Goal: Task Accomplishment & Management: Manage account settings

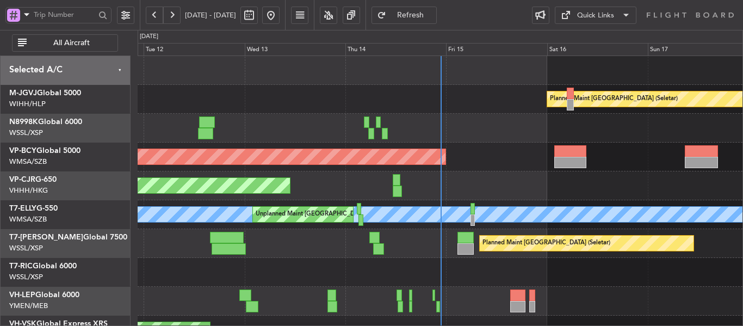
scroll to position [20, 0]
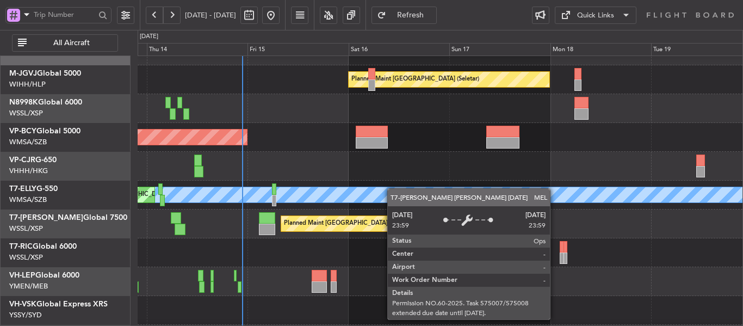
click at [357, 188] on div "MEL" at bounding box center [444, 194] width 1806 height 15
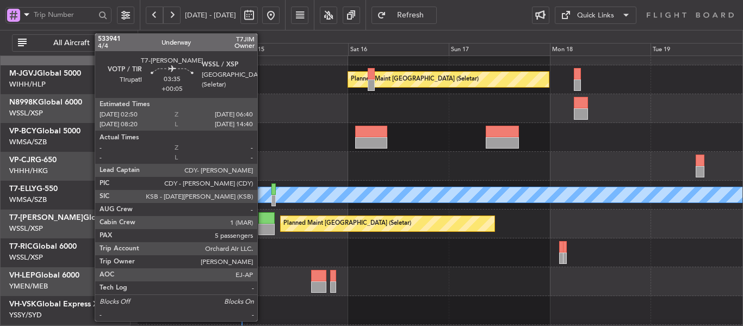
click at [262, 226] on div at bounding box center [266, 229] width 16 height 11
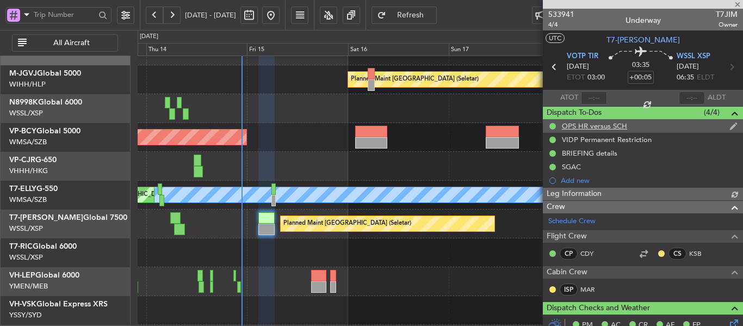
type input "[PERSON_NAME] (EYU)"
type input "F0250"
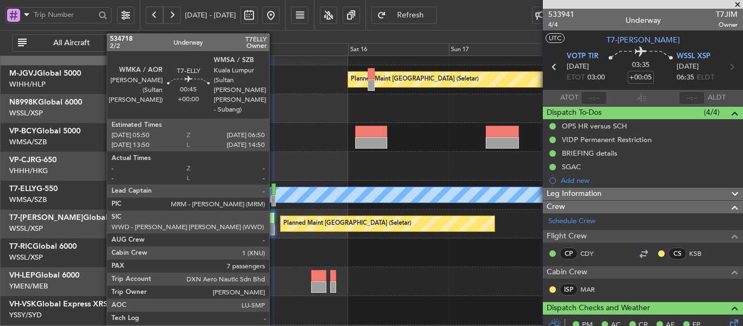
click at [274, 196] on div at bounding box center [273, 200] width 4 height 11
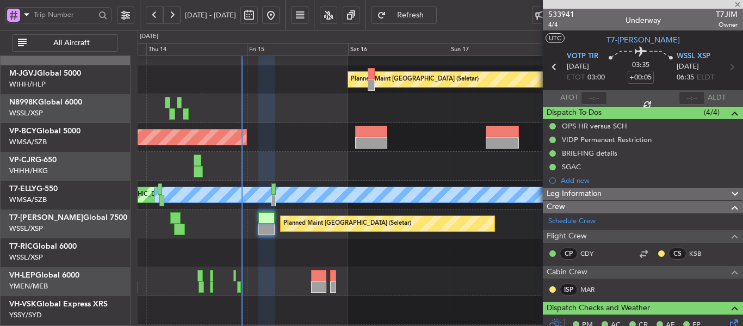
type input "7"
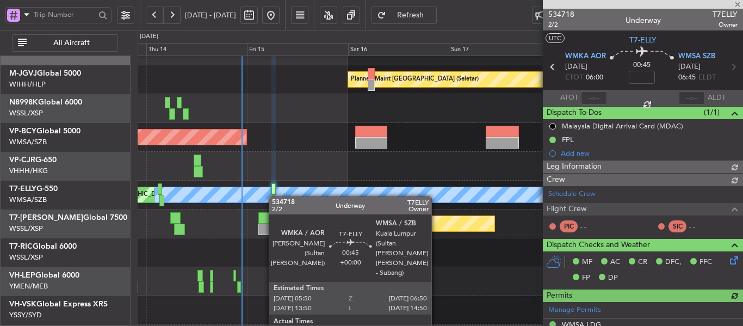
type input "[PERSON_NAME] (EYU)"
type input "F0290"
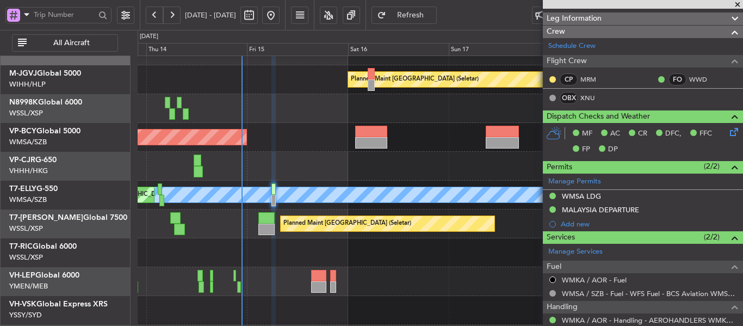
scroll to position [0, 0]
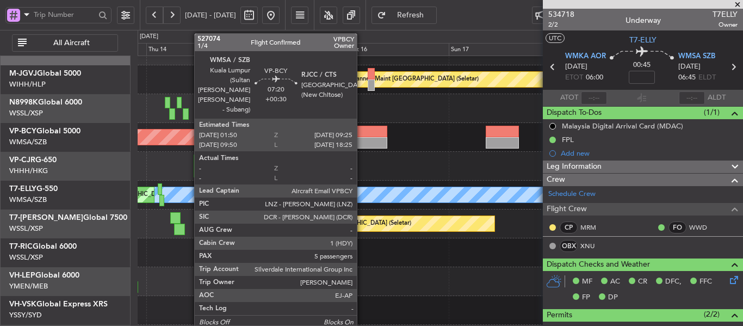
click at [362, 139] on div at bounding box center [371, 142] width 32 height 11
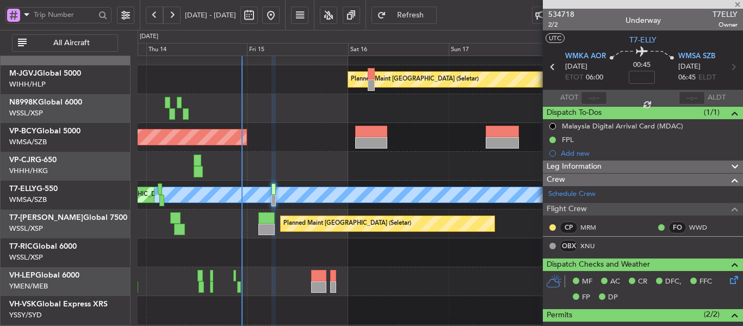
type input "+00:30"
type input "5"
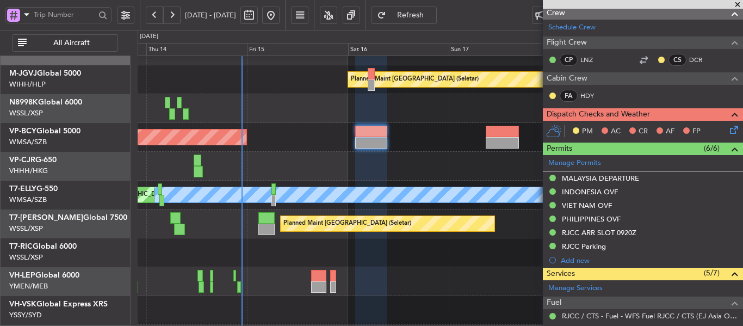
scroll to position [163, 0]
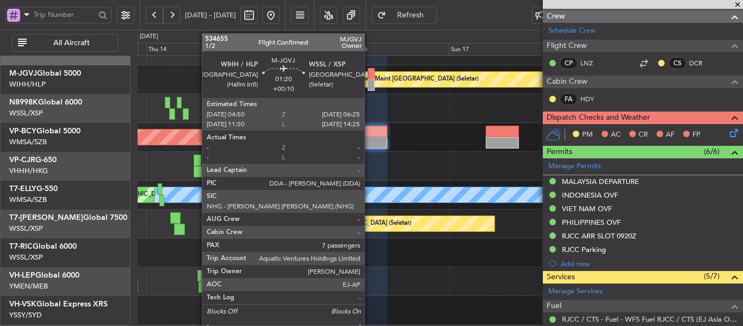
click at [369, 84] on div at bounding box center [371, 84] width 7 height 11
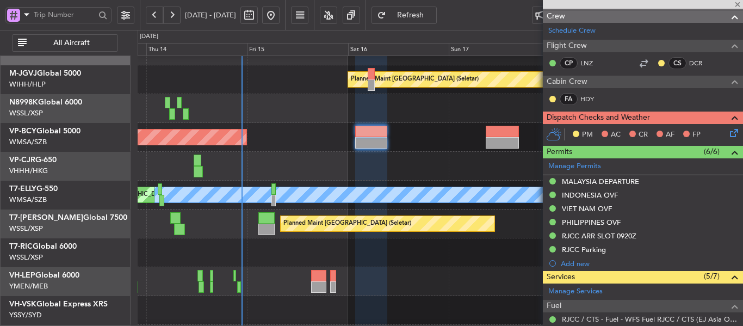
type input "+00:10"
type input "7"
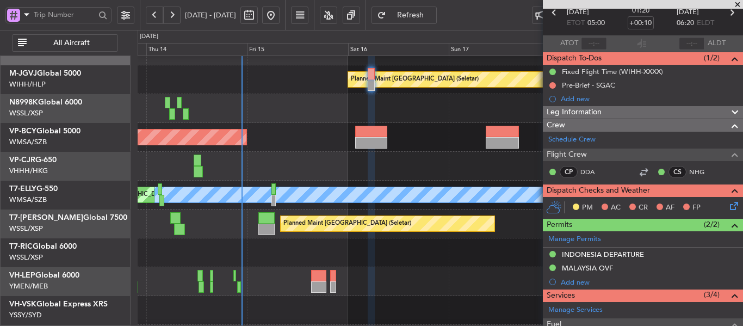
scroll to position [76, 0]
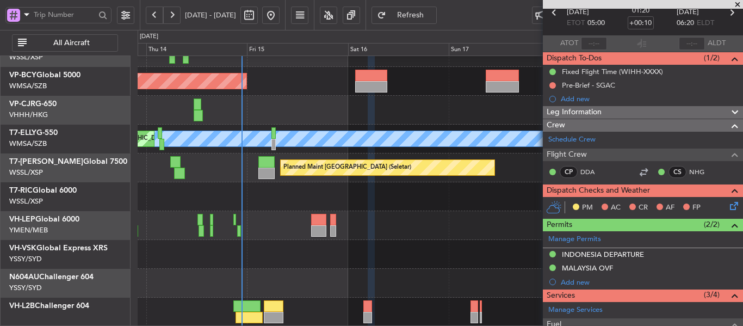
click at [415, 180] on div "Planned Maint [GEOGRAPHIC_DATA] (Sultan [PERSON_NAME] [PERSON_NAME] - Subang) P…" at bounding box center [440, 153] width 605 height 346
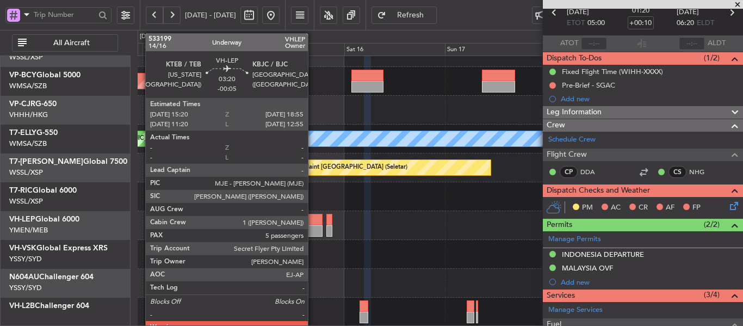
click at [313, 227] on div at bounding box center [314, 230] width 15 height 11
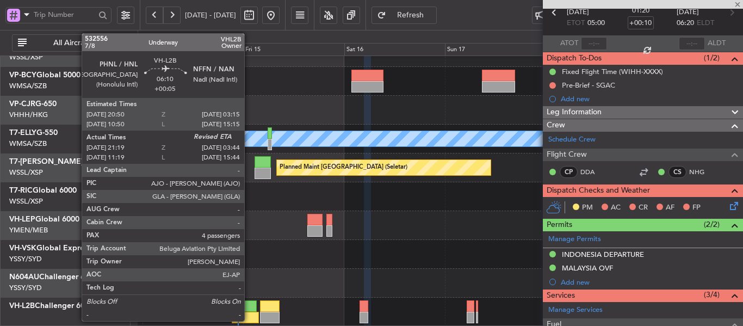
type input "-00:05"
type input "6"
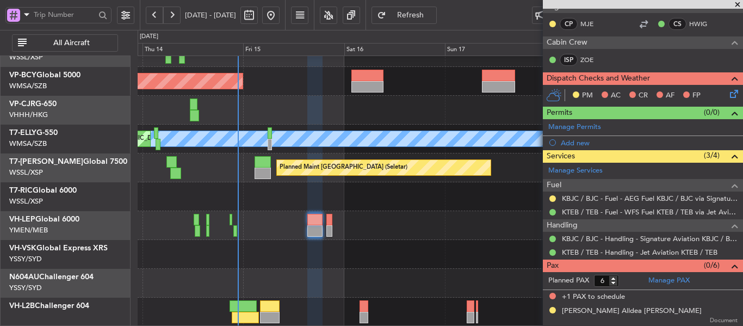
scroll to position [218, 0]
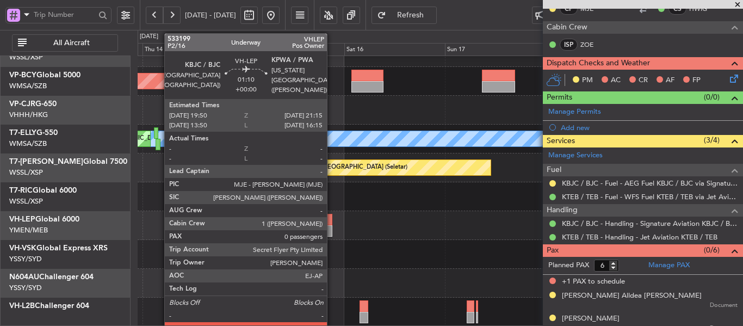
click at [332, 230] on div at bounding box center [329, 230] width 6 height 11
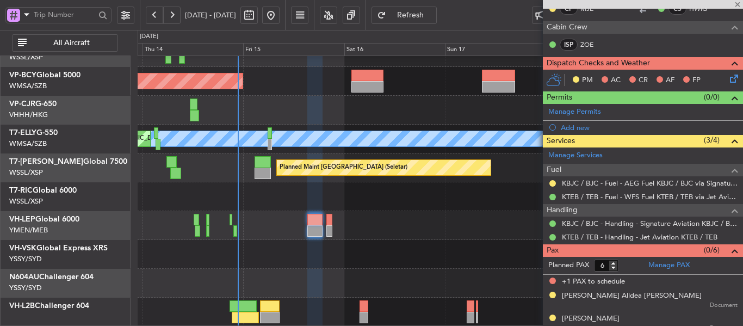
type input "0"
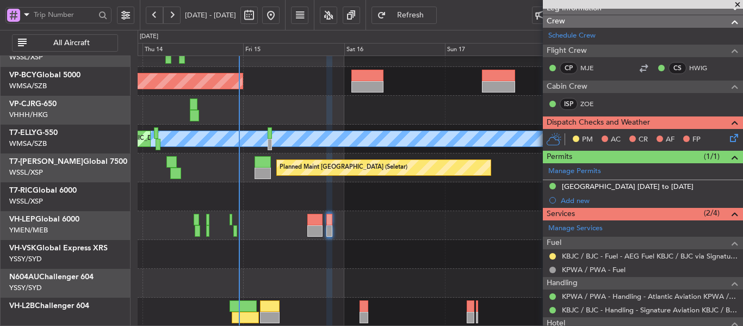
scroll to position [171, 0]
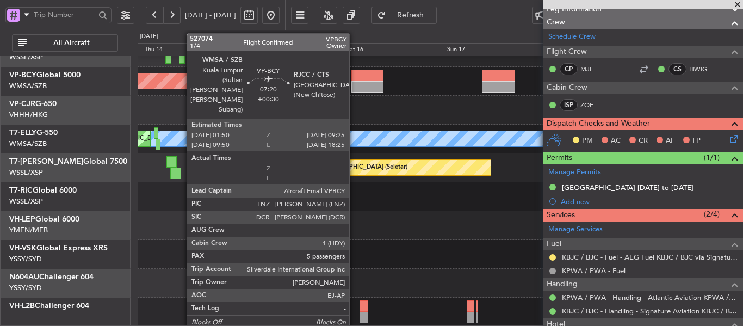
click at [354, 84] on div at bounding box center [367, 86] width 32 height 11
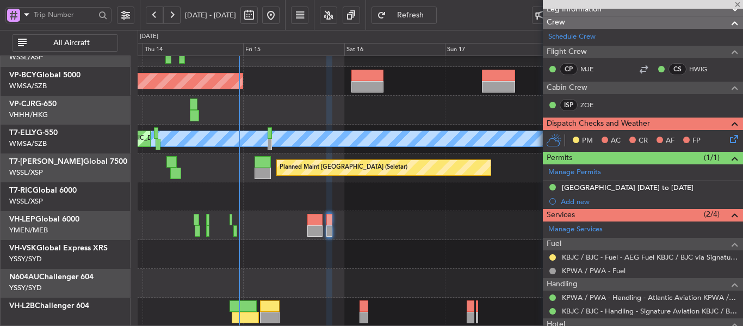
type input "+00:30"
type input "5"
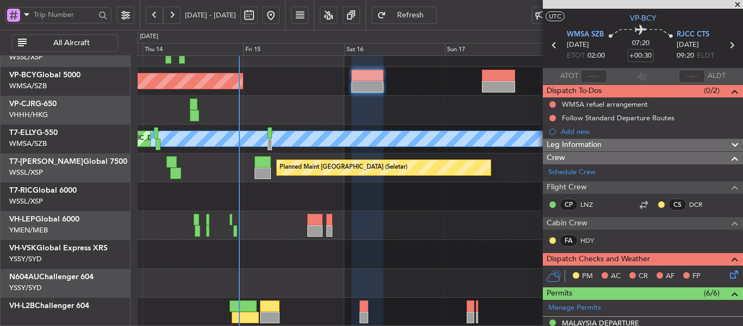
scroll to position [17, 0]
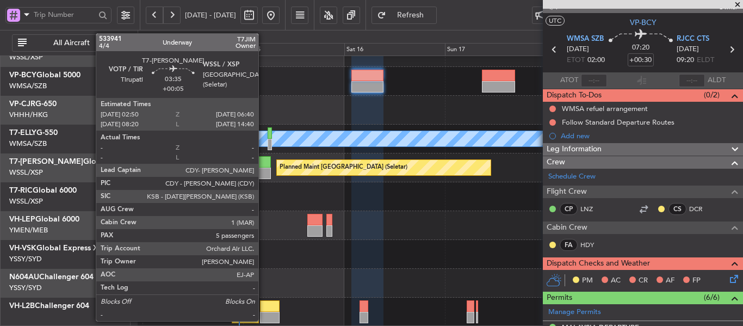
click at [263, 164] on div at bounding box center [263, 161] width 16 height 11
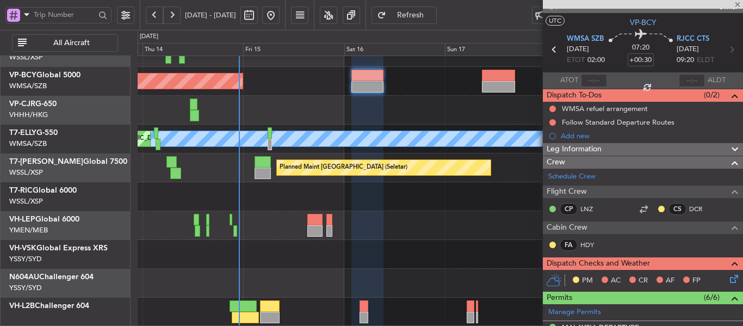
type input "+00:05"
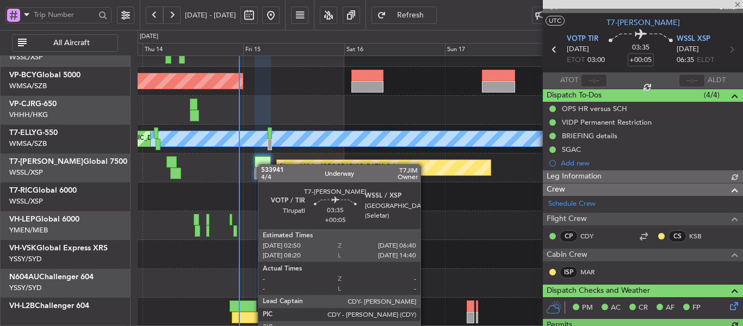
type input "[PERSON_NAME] (EYU)"
type input "F0250"
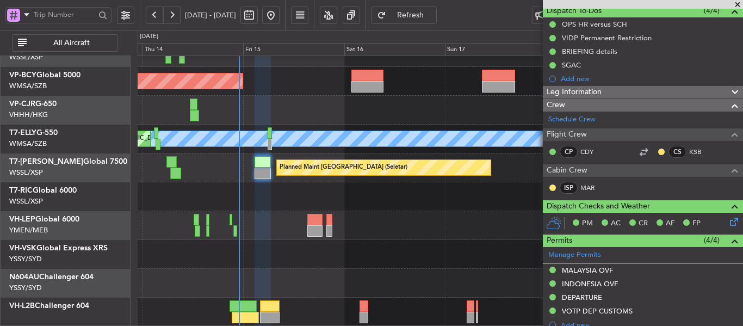
scroll to position [120, 0]
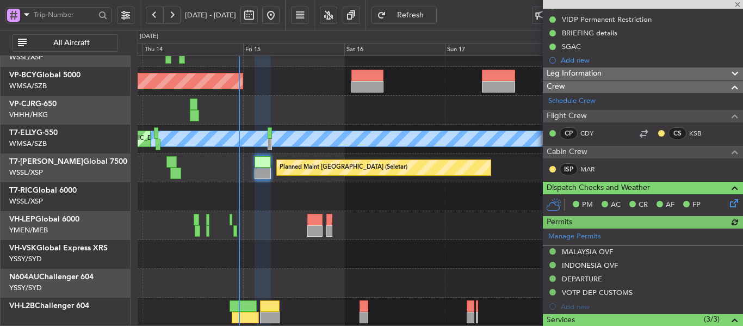
type input "[PERSON_NAME] (EYU)"
type input "F0250"
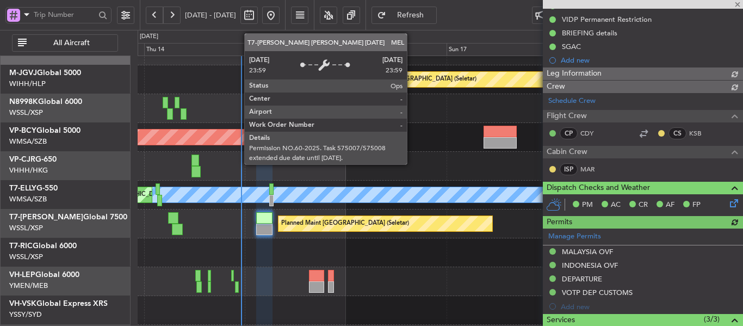
scroll to position [18, 0]
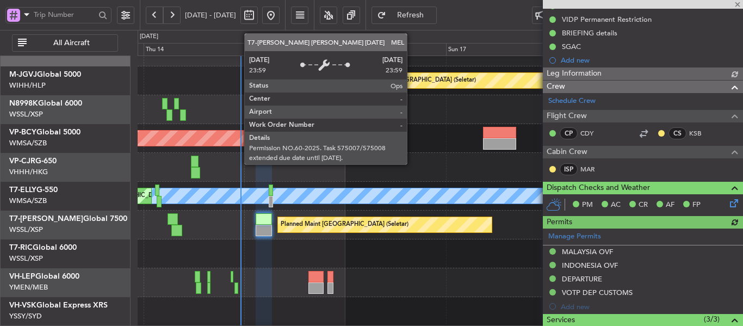
type input "[PERSON_NAME] (EYU)"
type input "F0250"
click at [456, 125] on div "Planned Maint [GEOGRAPHIC_DATA] (Sultan [PERSON_NAME] [PERSON_NAME] - Subang)" at bounding box center [440, 138] width 605 height 29
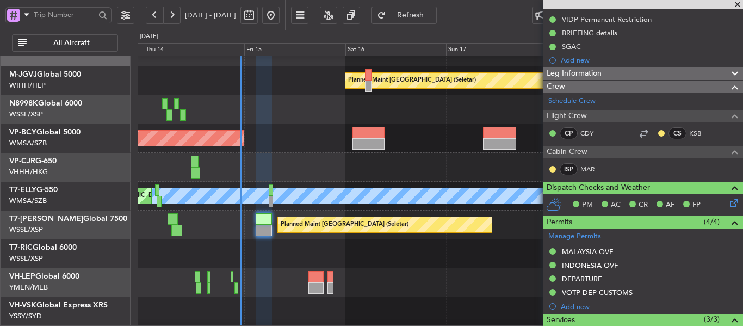
scroll to position [76, 0]
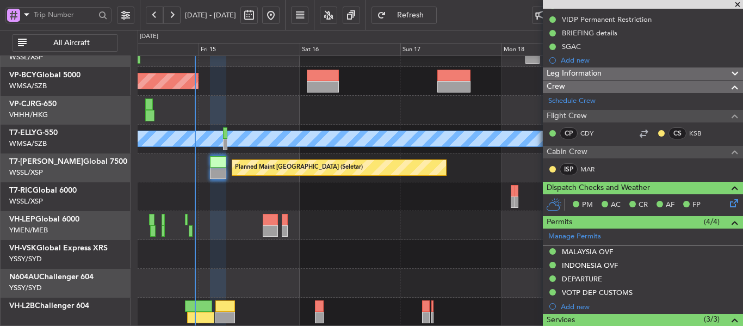
click at [393, 82] on div "Planned Maint [GEOGRAPHIC_DATA] (Sultan [PERSON_NAME] [PERSON_NAME] - Subang) P…" at bounding box center [440, 153] width 605 height 346
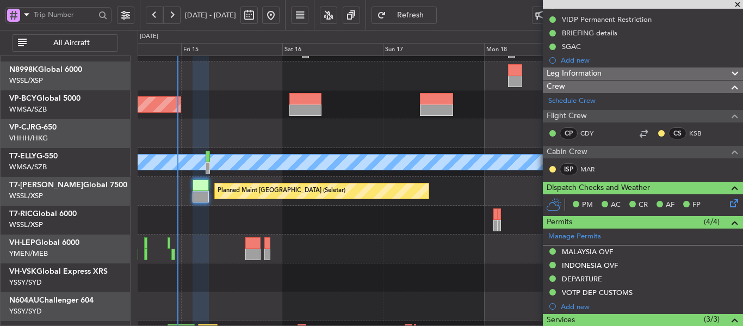
scroll to position [59, 0]
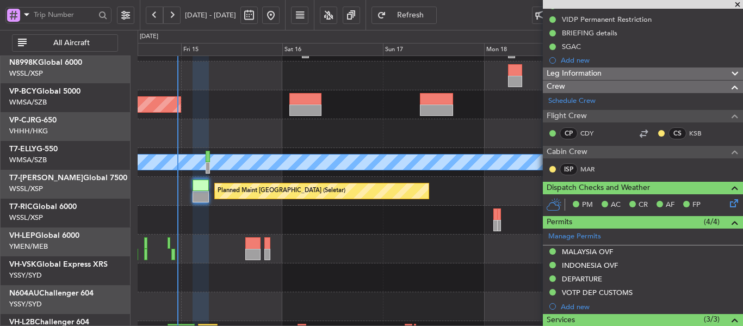
click at [346, 177] on div "Planned Maint [GEOGRAPHIC_DATA] (Seletar)" at bounding box center [440, 191] width 605 height 29
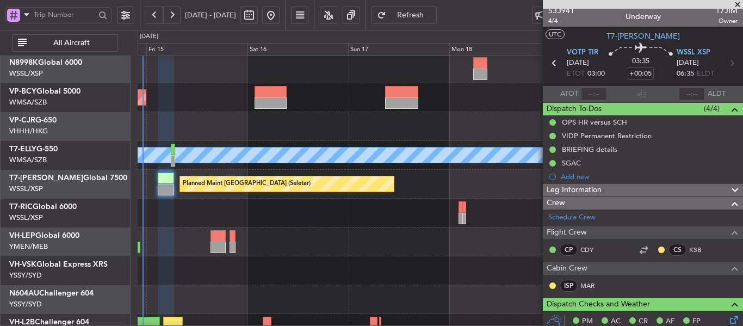
scroll to position [2, 0]
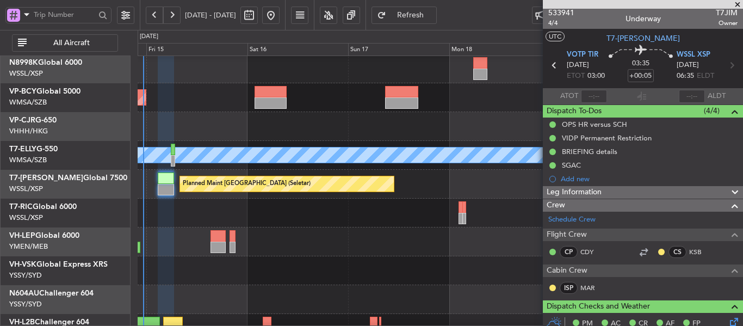
type input "[PERSON_NAME] (EYU)"
type input "F0250"
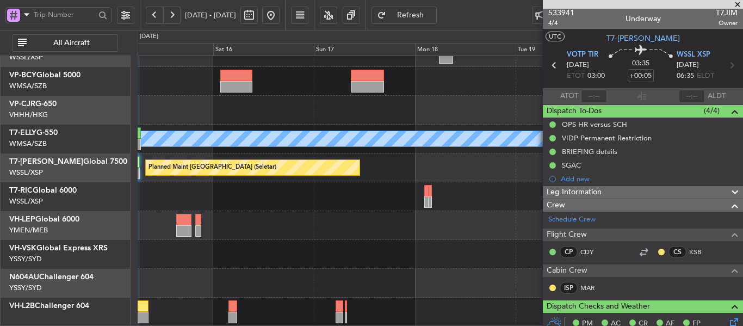
click at [415, 175] on div "Planned Maint [GEOGRAPHIC_DATA] (Sultan [PERSON_NAME] [PERSON_NAME] - Subang) […" at bounding box center [440, 153] width 605 height 346
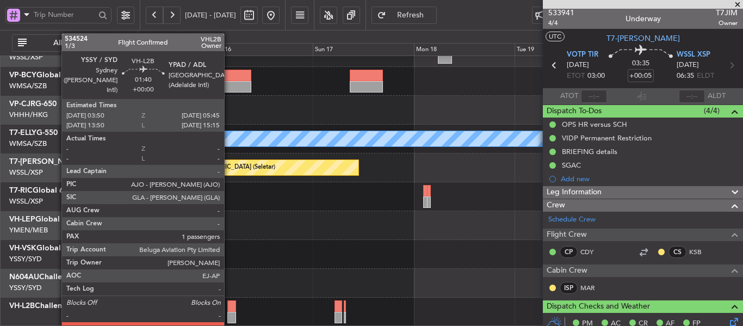
click at [229, 314] on div at bounding box center [231, 317] width 8 height 11
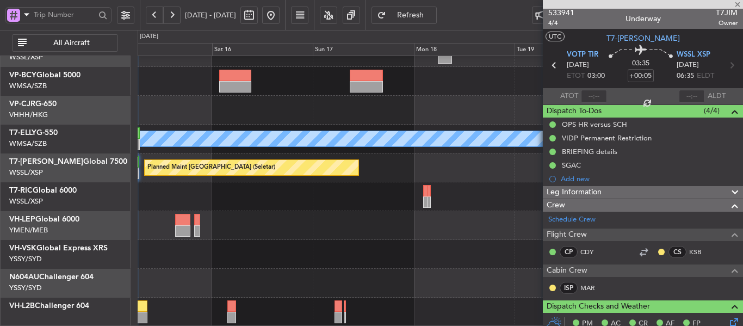
type input "1"
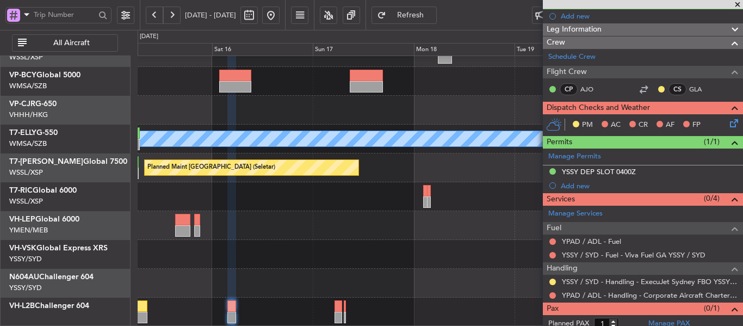
scroll to position [112, 0]
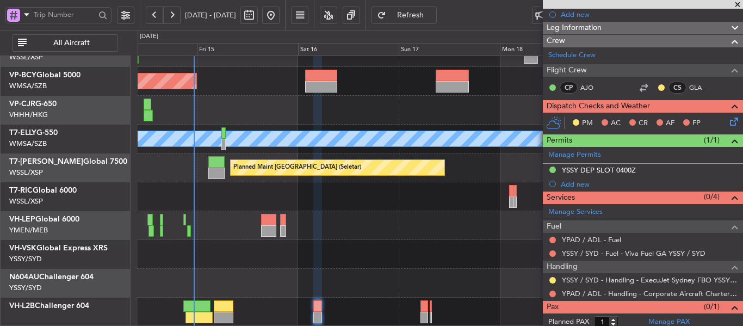
click at [411, 183] on div "Planned Maint [GEOGRAPHIC_DATA] (Sultan [PERSON_NAME] [PERSON_NAME] - Subang) P…" at bounding box center [440, 153] width 605 height 346
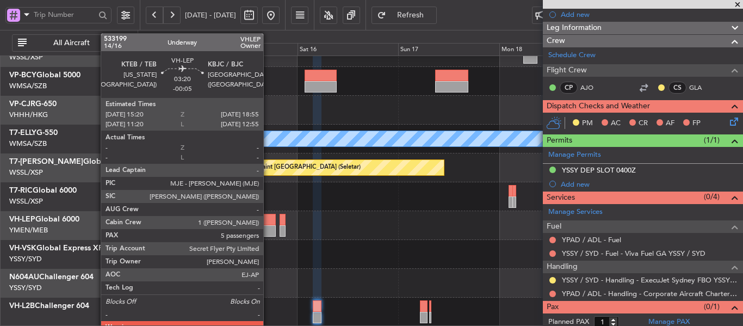
click at [268, 224] on div at bounding box center [268, 219] width 15 height 11
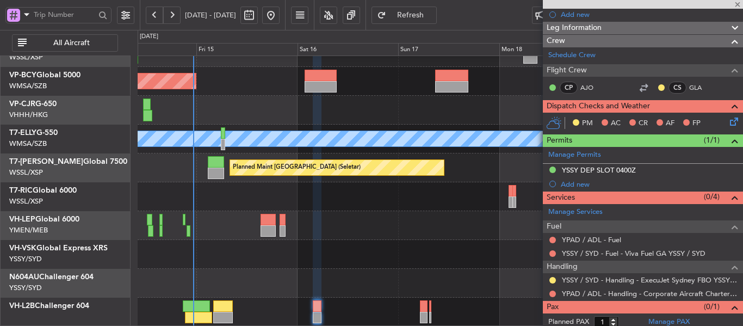
type input "-00:05"
type input "6"
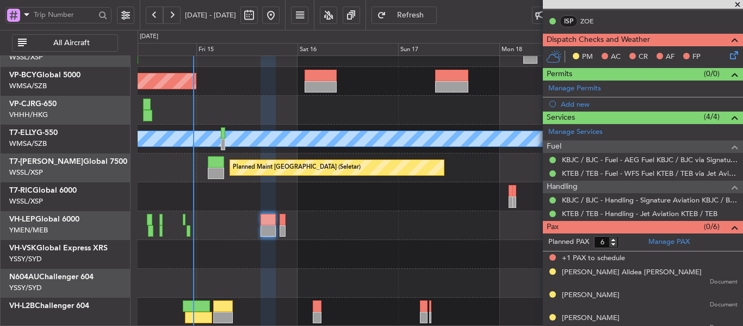
scroll to position [242, 0]
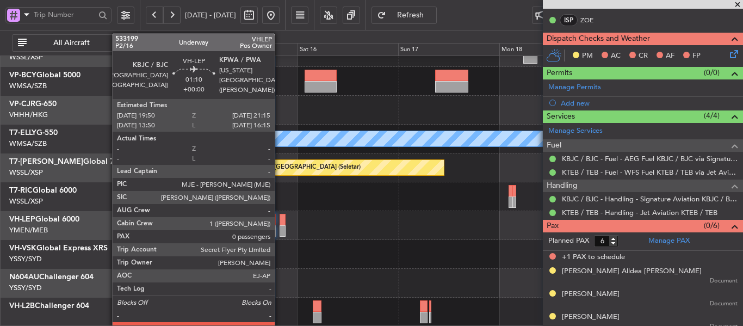
click at [280, 227] on div at bounding box center [283, 230] width 6 height 11
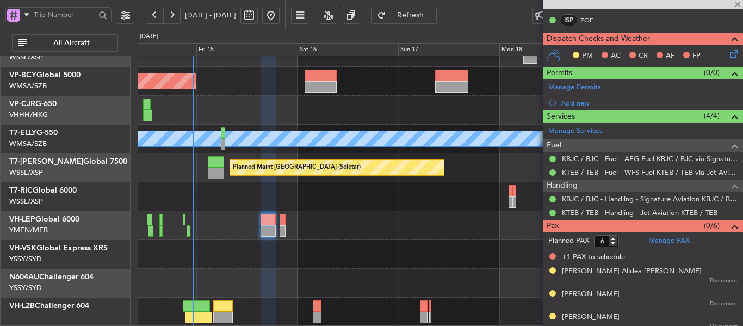
type input "0"
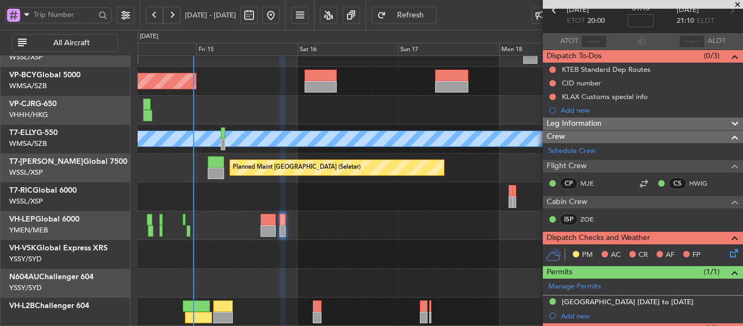
scroll to position [0, 0]
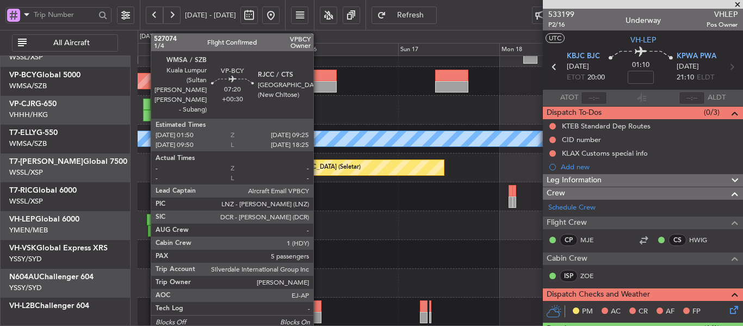
click at [318, 73] on div at bounding box center [321, 75] width 32 height 11
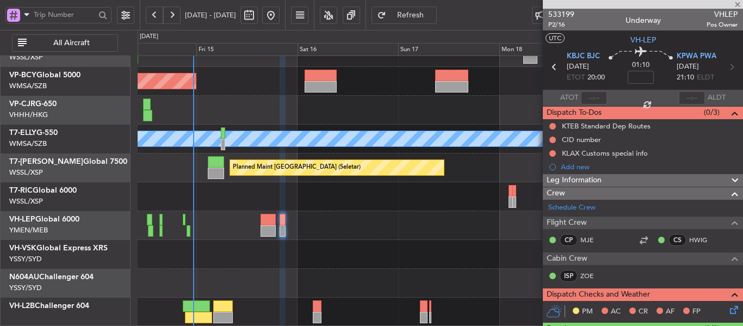
type input "+00:30"
type input "5"
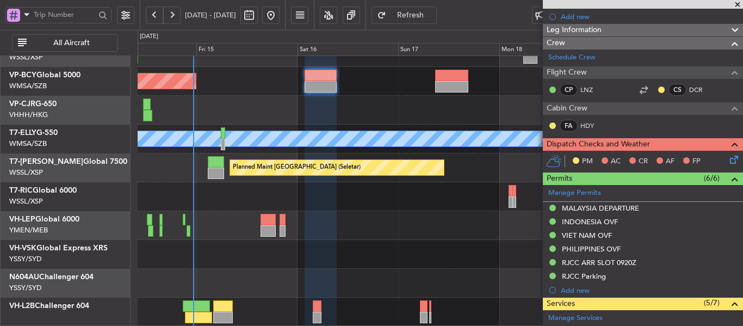
scroll to position [139, 0]
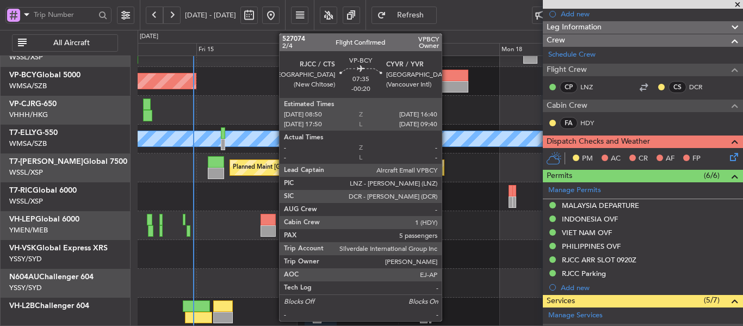
click at [447, 83] on div at bounding box center [451, 86] width 33 height 11
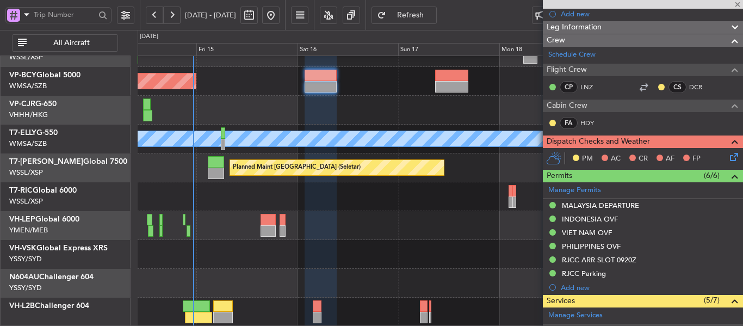
type input "-00:20"
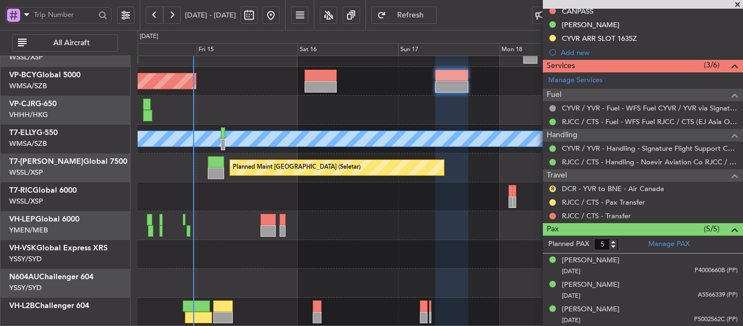
scroll to position [383, 0]
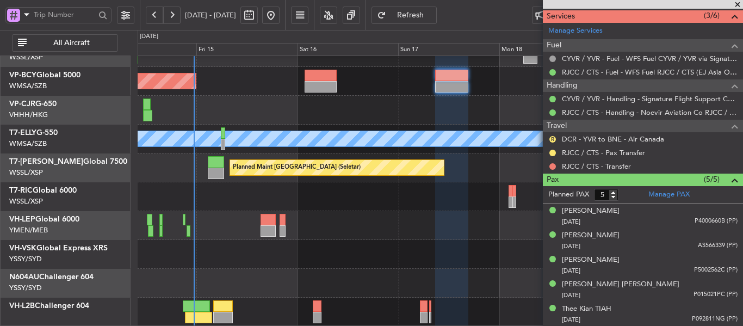
click at [740, 3] on span at bounding box center [737, 5] width 11 height 10
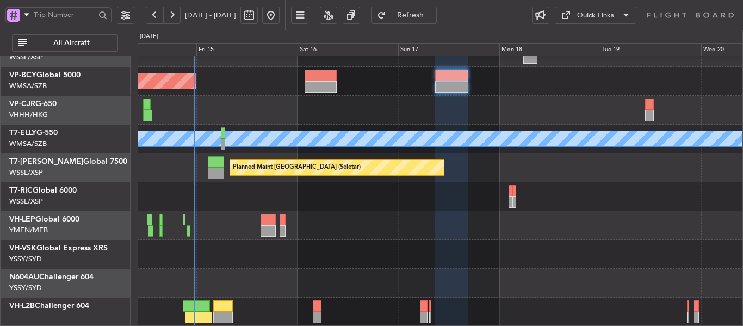
type input "0"
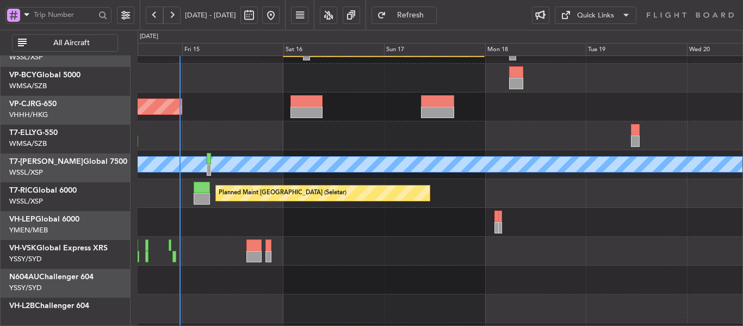
scroll to position [0, 0]
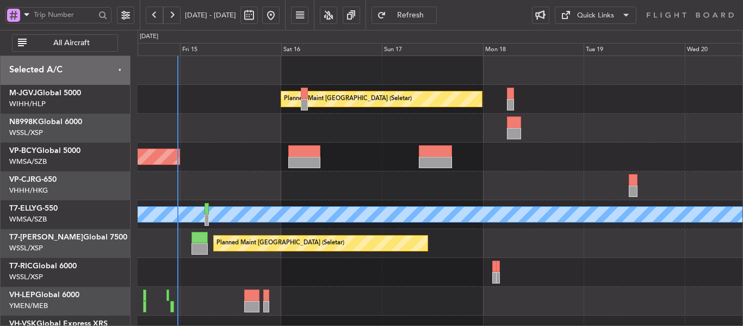
click at [438, 259] on div "Planned Maint [GEOGRAPHIC_DATA] (Seletar) Planned Maint [GEOGRAPHIC_DATA] (Sult…" at bounding box center [440, 229] width 605 height 346
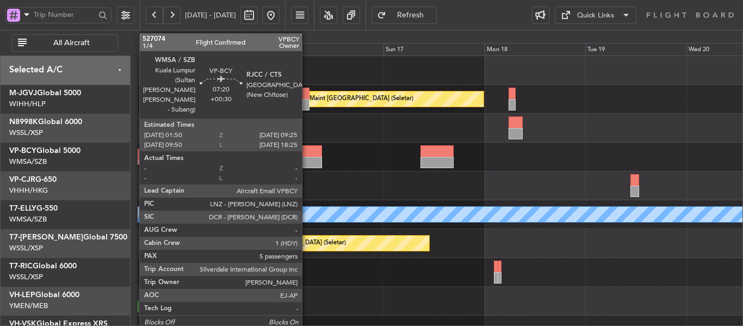
click at [307, 160] on div at bounding box center [306, 162] width 32 height 11
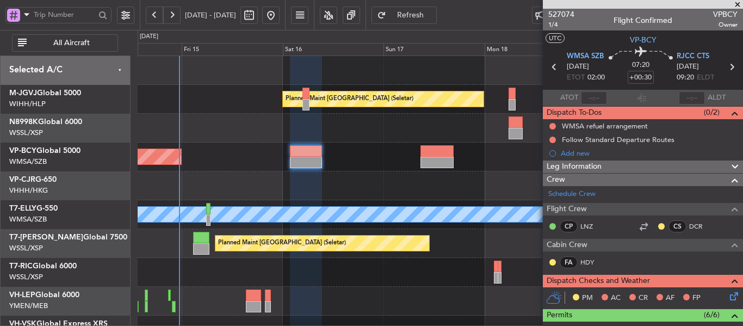
click at [371, 154] on div "Planned Maint [GEOGRAPHIC_DATA] (Sultan [PERSON_NAME] [PERSON_NAME] - Subang)" at bounding box center [440, 157] width 605 height 29
click at [378, 151] on div "Planned Maint [GEOGRAPHIC_DATA] (Seletar) Planned Maint [GEOGRAPHIC_DATA] (Sult…" at bounding box center [440, 229] width 605 height 346
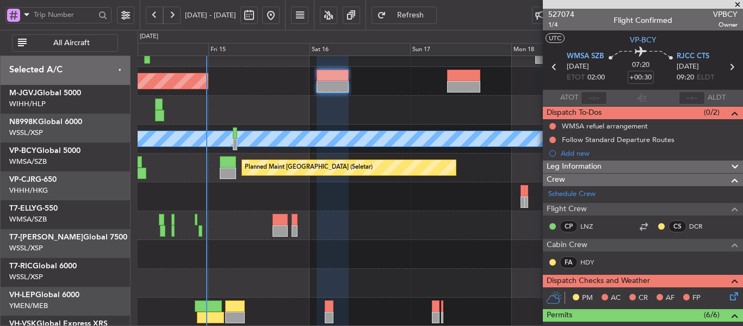
scroll to position [76, 0]
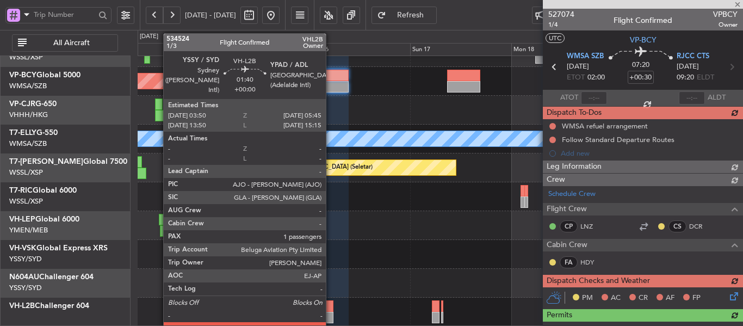
click at [331, 312] on div at bounding box center [329, 317] width 8 height 11
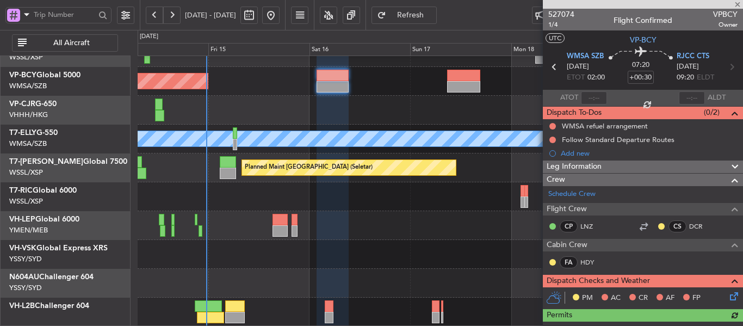
type input "1"
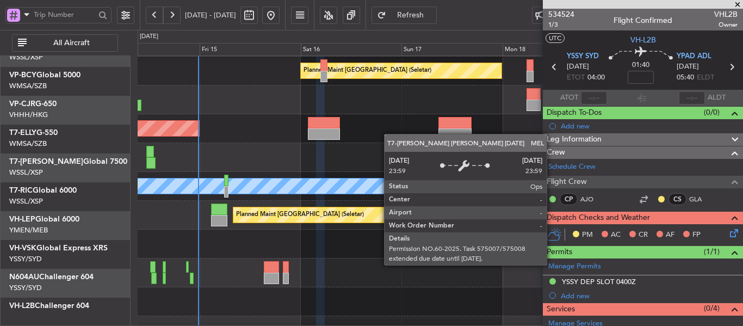
click at [381, 180] on div "[PERSON_NAME] Unplanned Maint [GEOGRAPHIC_DATA] (Sultan [PERSON_NAME] [PERSON_N…" at bounding box center [440, 186] width 605 height 29
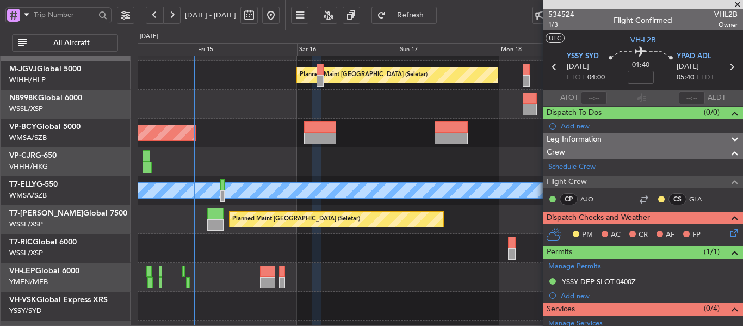
scroll to position [0, 0]
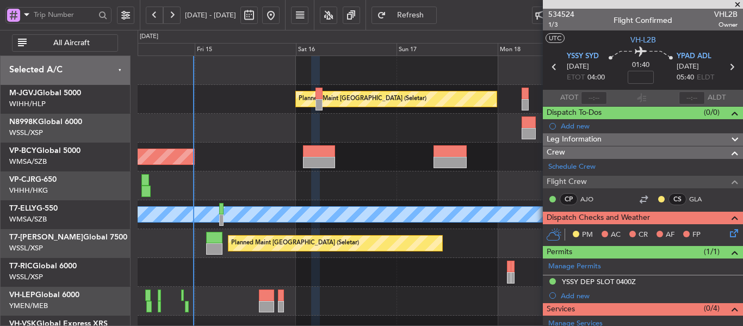
click at [375, 145] on div "Planned Maint [GEOGRAPHIC_DATA] (Seletar) Planned Maint [GEOGRAPHIC_DATA] (Sult…" at bounding box center [440, 229] width 605 height 346
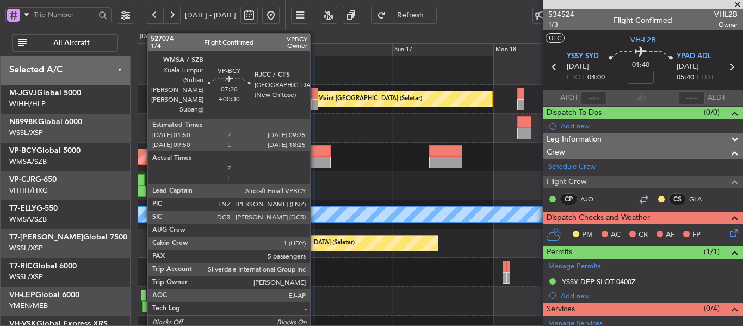
click at [315, 150] on div at bounding box center [315, 150] width 32 height 11
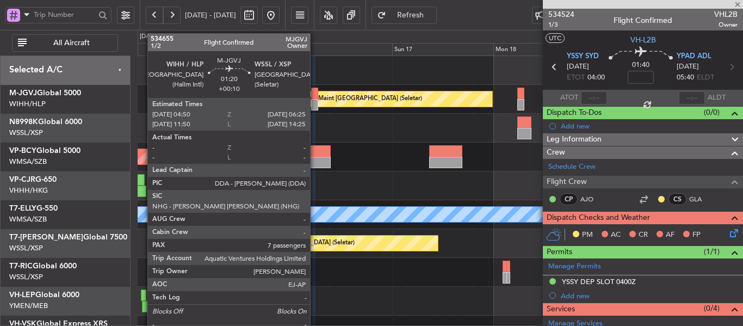
type input "+00:30"
type input "5"
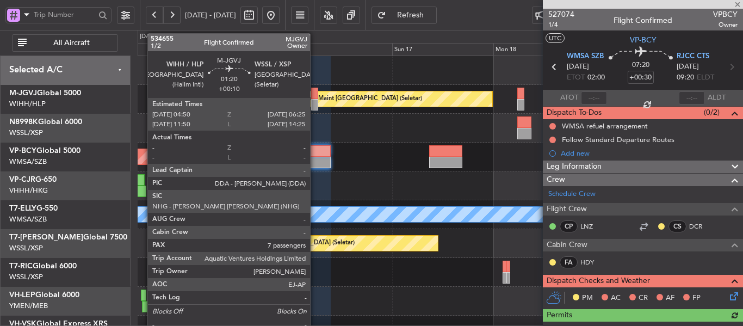
click at [315, 103] on div at bounding box center [314, 104] width 7 height 11
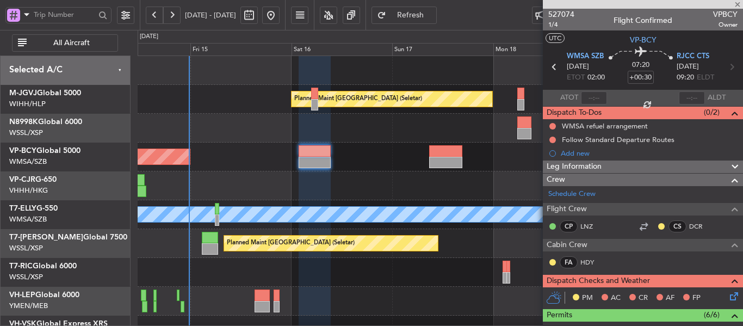
type input "+00:10"
type input "7"
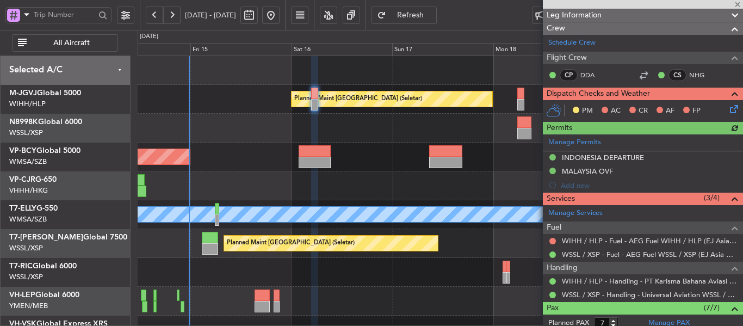
scroll to position [163, 0]
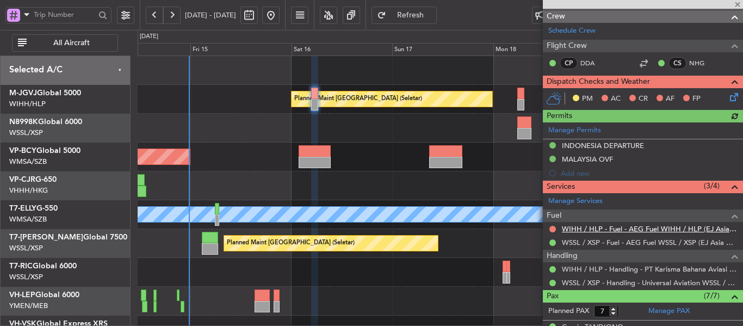
click at [599, 227] on link "WIHH / HLP - Fuel - AEG Fuel WIHH / HLP (EJ Asia Only)" at bounding box center [650, 228] width 176 height 9
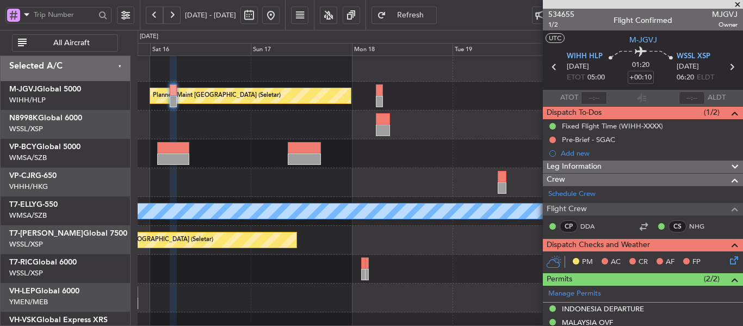
scroll to position [3, 0]
click at [285, 276] on div at bounding box center [440, 269] width 605 height 29
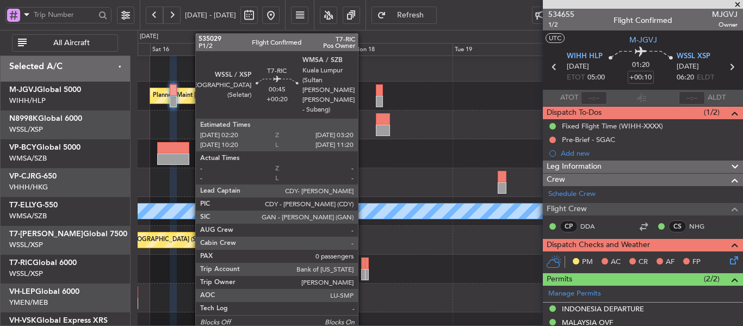
click at [362, 266] on div at bounding box center [363, 262] width 4 height 11
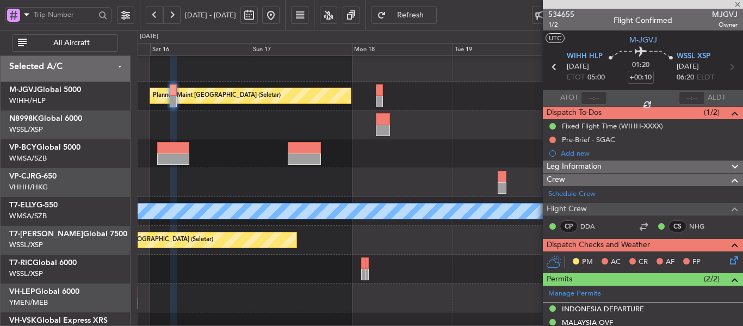
type input "+00:20"
type input "0"
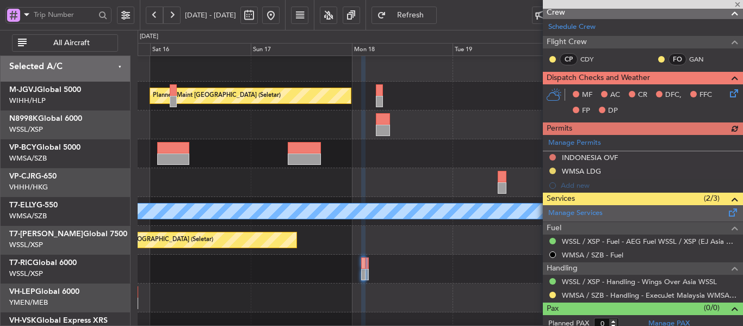
scroll to position [187, 0]
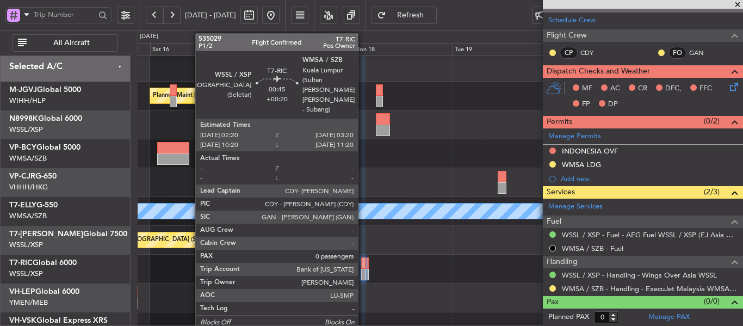
click at [363, 270] on div at bounding box center [363, 274] width 4 height 11
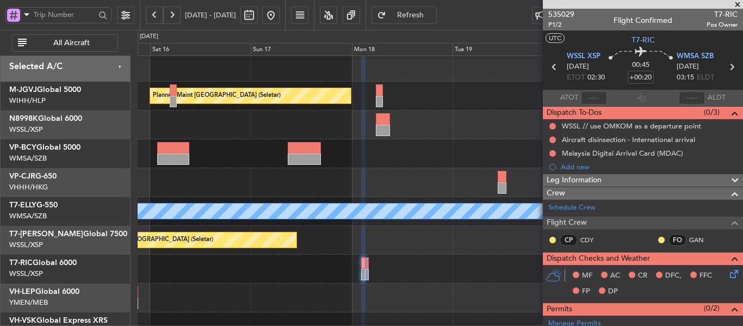
scroll to position [0, 0]
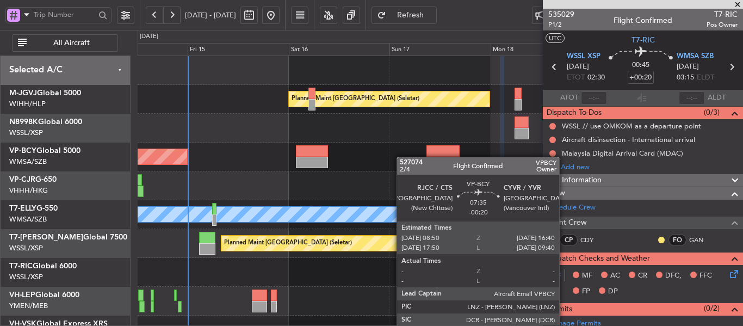
click at [426, 158] on div "Planned Maint [GEOGRAPHIC_DATA] (Seletar) Planned Maint [GEOGRAPHIC_DATA] (Sult…" at bounding box center [440, 229] width 605 height 346
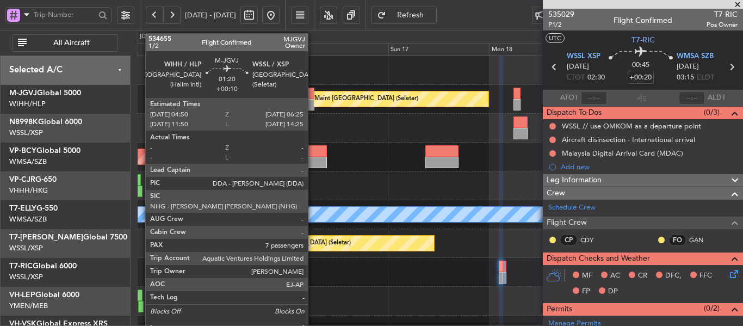
click at [313, 103] on div at bounding box center [310, 104] width 7 height 11
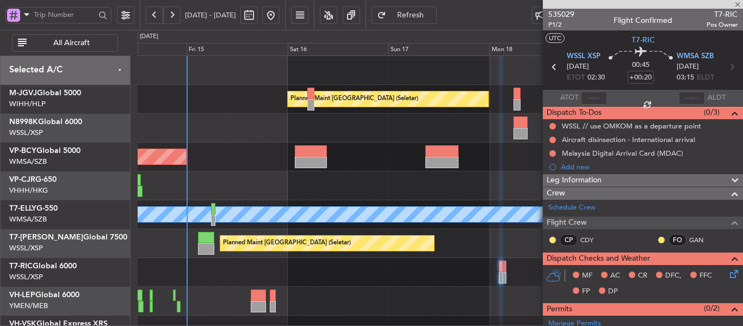
type input "+00:10"
type input "7"
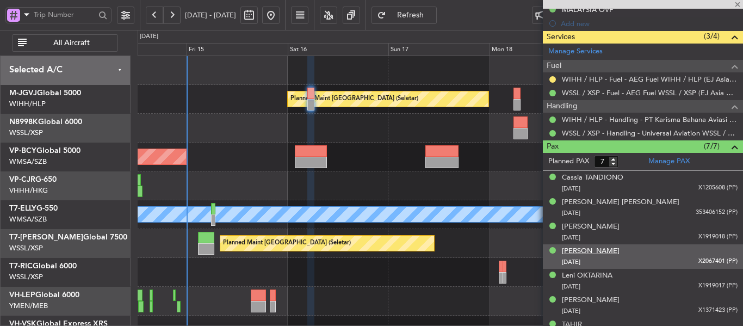
scroll to position [329, 0]
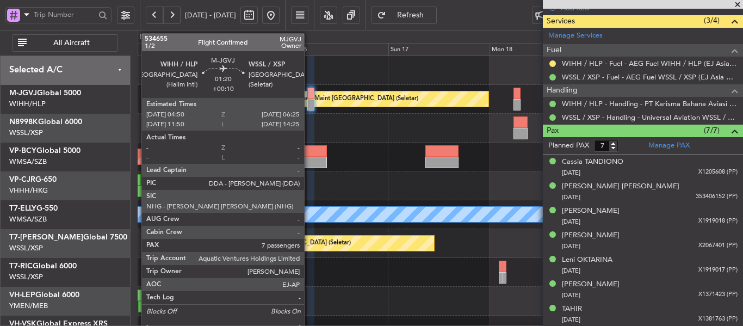
click at [309, 104] on div at bounding box center [310, 104] width 7 height 11
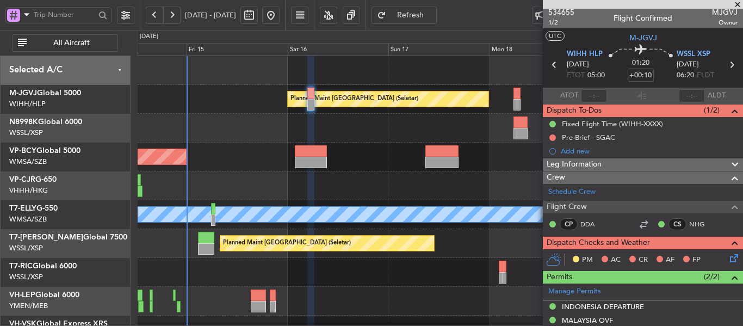
scroll to position [0, 0]
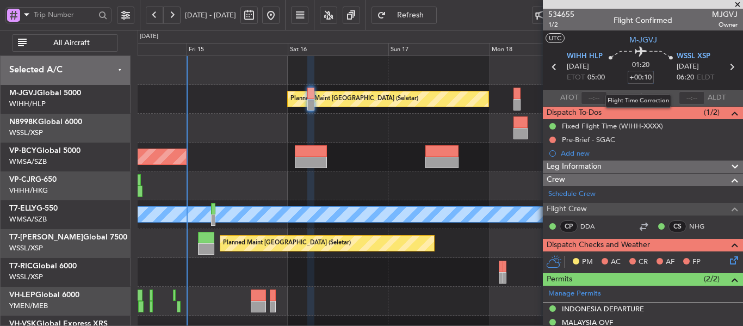
click at [645, 80] on input "+00:10" at bounding box center [641, 77] width 26 height 13
click at [621, 67] on div "01:20 5" at bounding box center [641, 67] width 72 height 40
type input "+00:05"
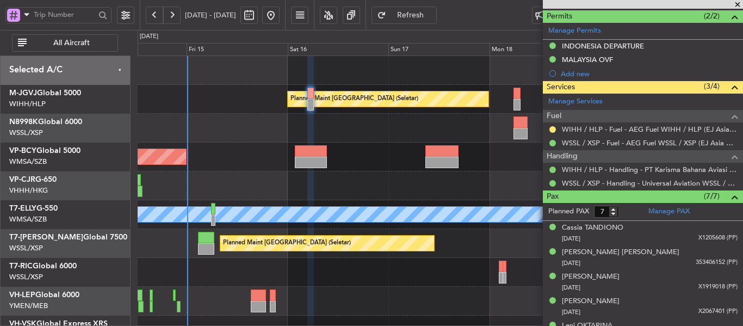
scroll to position [272, 0]
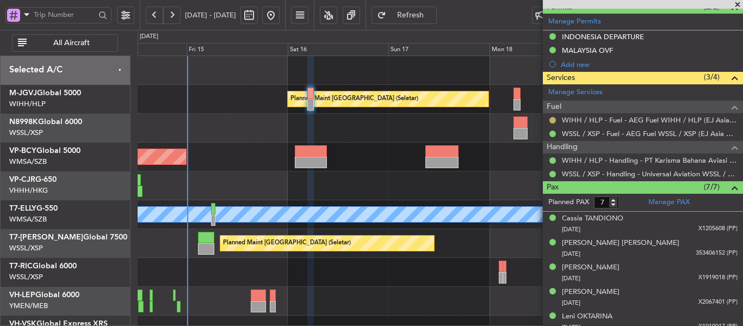
click at [553, 121] on button at bounding box center [552, 120] width 7 height 7
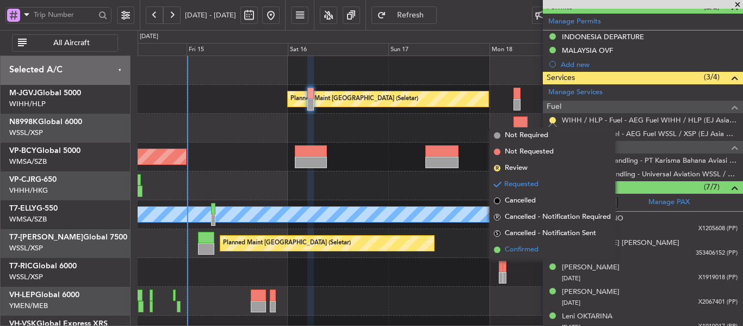
click at [497, 250] on span at bounding box center [497, 249] width 7 height 7
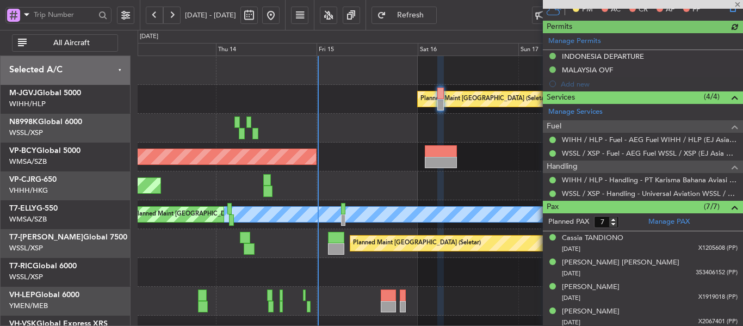
click at [370, 159] on div "Planned Maint [GEOGRAPHIC_DATA] (Seletar) Planned Maint [GEOGRAPHIC_DATA] (Sult…" at bounding box center [440, 229] width 605 height 346
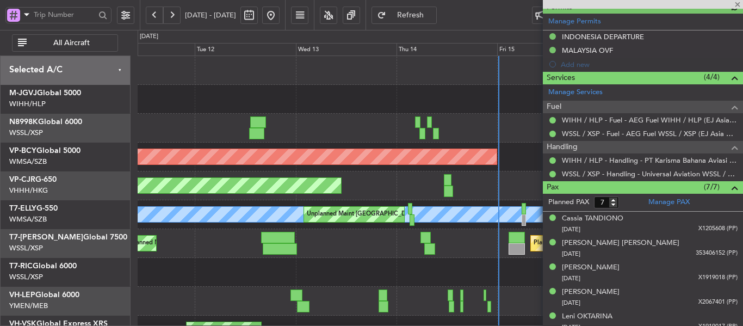
click at [361, 148] on div "Planned Maint [GEOGRAPHIC_DATA] (Seletar) Planned Maint [GEOGRAPHIC_DATA] (Sult…" at bounding box center [440, 229] width 605 height 346
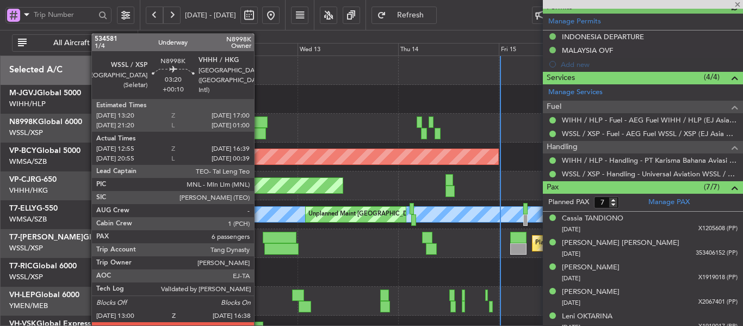
click at [382, 141] on div at bounding box center [440, 128] width 605 height 29
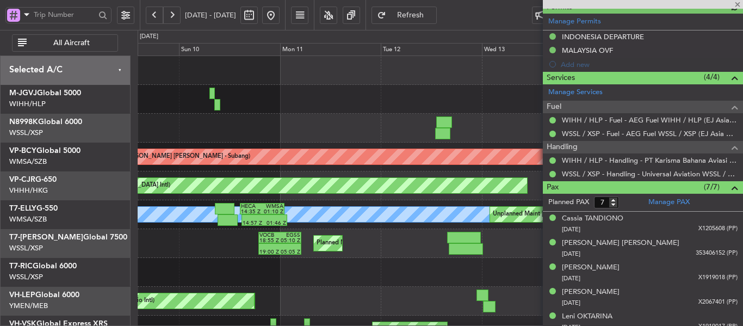
click at [317, 130] on div at bounding box center [440, 128] width 605 height 29
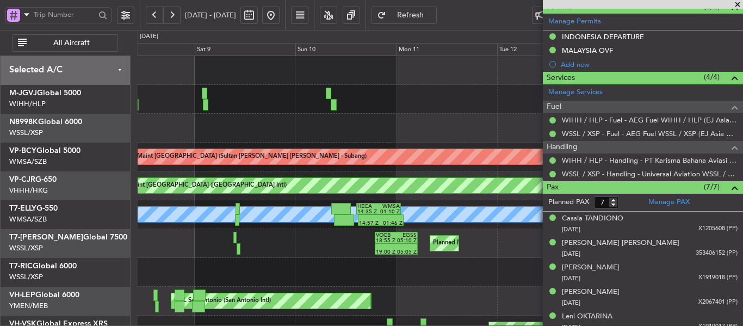
click at [362, 139] on div at bounding box center [440, 128] width 605 height 29
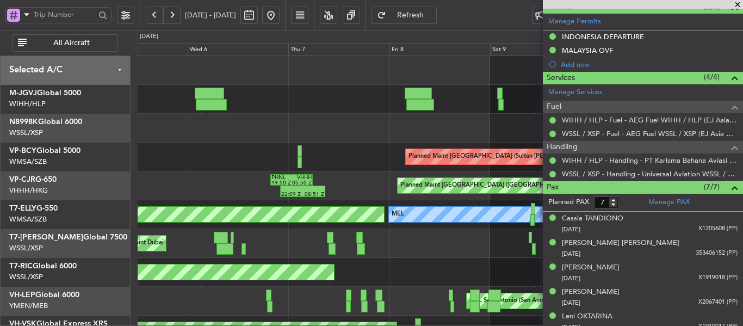
click at [411, 141] on div at bounding box center [440, 128] width 605 height 29
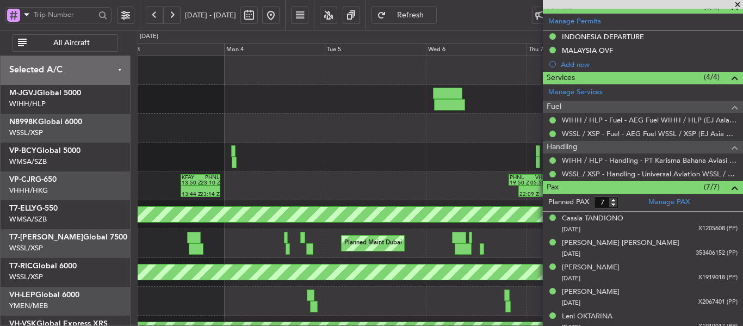
click at [426, 127] on div "Planned Maint [GEOGRAPHIC_DATA] (Sultan [PERSON_NAME] [PERSON_NAME] - Subang) P…" at bounding box center [440, 229] width 605 height 346
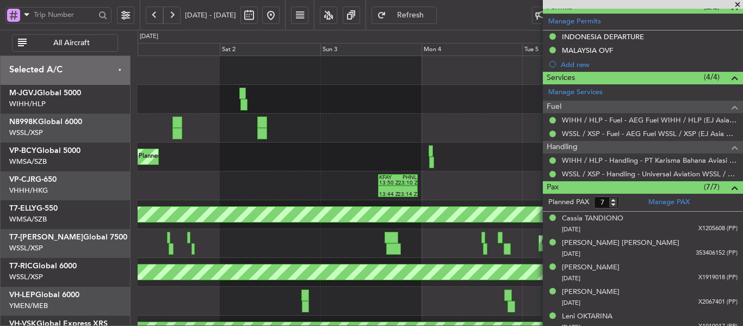
click at [420, 128] on div "Planned Maint [GEOGRAPHIC_DATA] (Sultan [PERSON_NAME] [PERSON_NAME] - Subang) P…" at bounding box center [440, 229] width 605 height 346
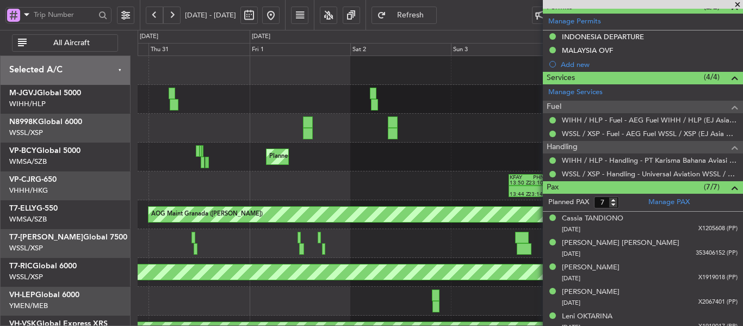
click at [374, 113] on div at bounding box center [440, 99] width 605 height 29
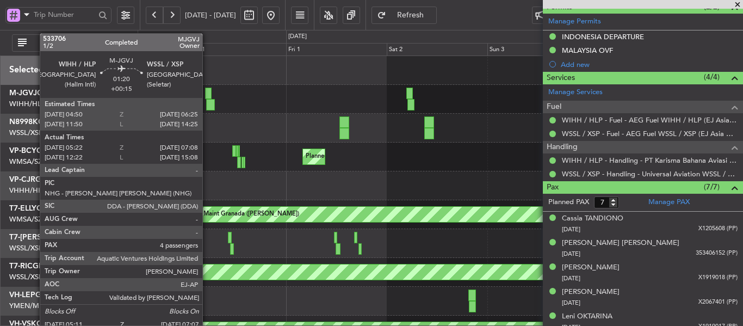
click at [207, 101] on div at bounding box center [210, 104] width 8 height 11
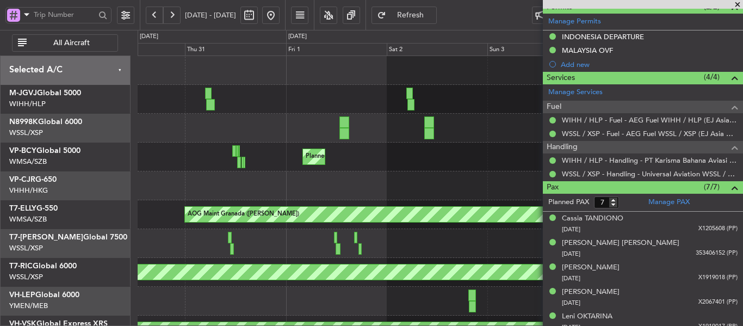
click at [280, 15] on button at bounding box center [270, 15] width 17 height 17
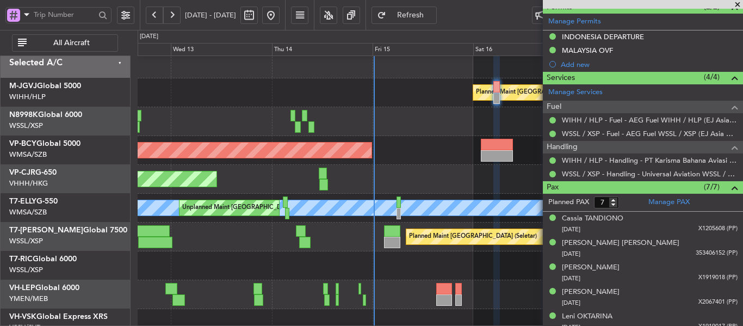
click at [332, 112] on div at bounding box center [440, 121] width 605 height 29
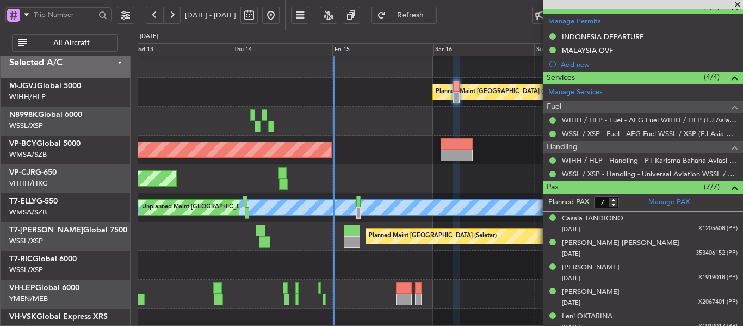
scroll to position [11, 0]
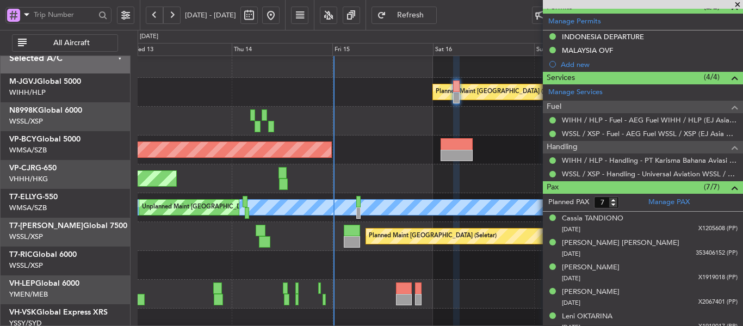
click at [320, 140] on div "Planned Maint [GEOGRAPHIC_DATA] (Sultan [PERSON_NAME] [PERSON_NAME] - Subang)" at bounding box center [440, 149] width 605 height 29
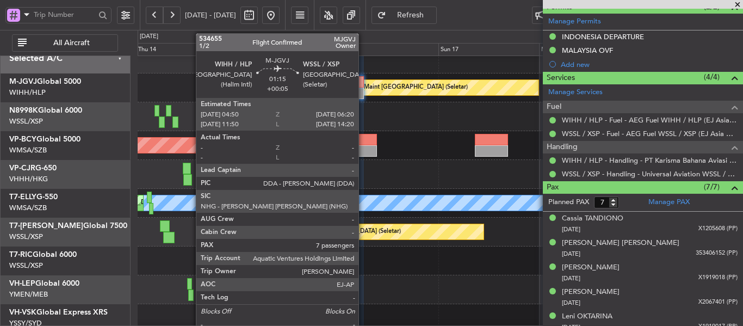
click at [363, 89] on div at bounding box center [360, 93] width 7 height 11
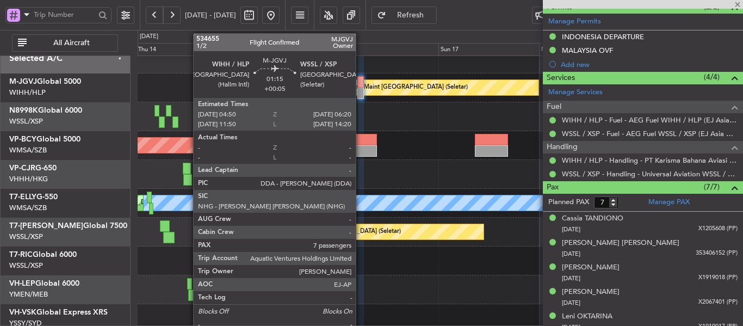
click at [361, 86] on div at bounding box center [360, 81] width 7 height 11
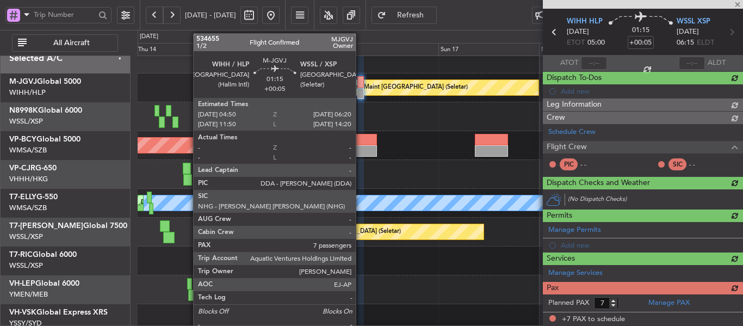
click at [361, 86] on div at bounding box center [360, 81] width 7 height 11
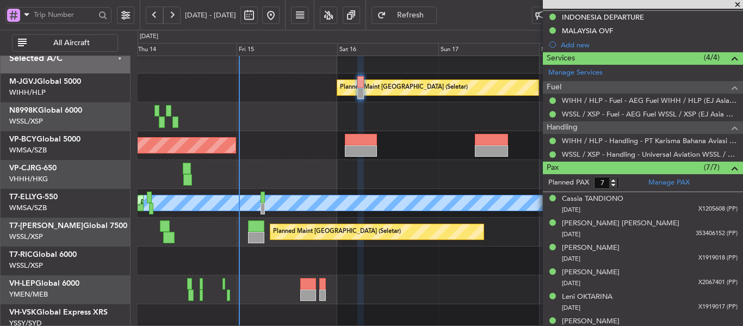
scroll to position [272, 0]
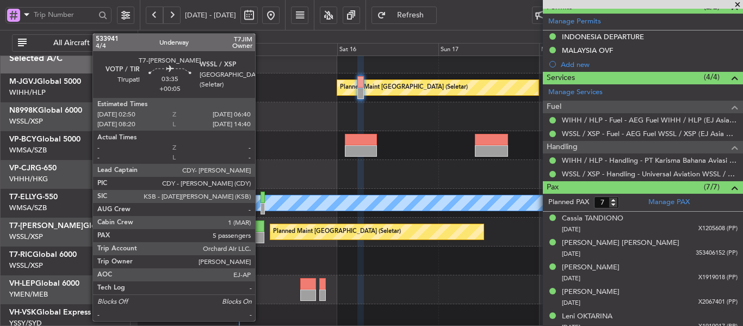
click at [260, 234] on div at bounding box center [256, 237] width 16 height 11
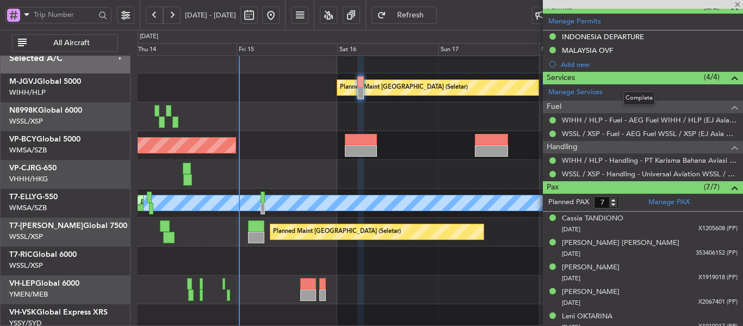
type input "5"
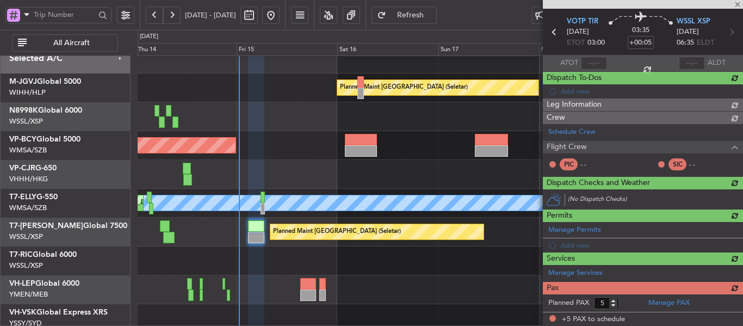
scroll to position [0, 0]
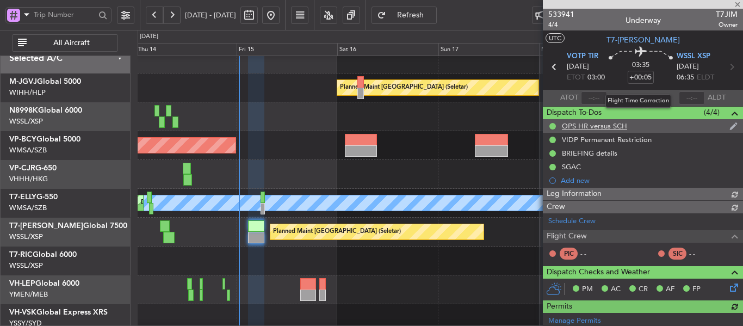
type input "[PERSON_NAME] (EYU)"
type input "F0250"
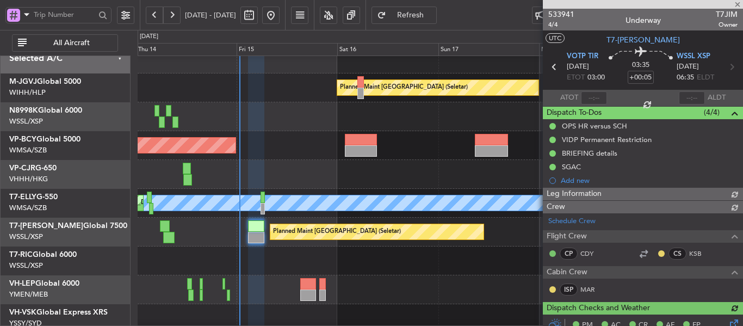
type input "[PERSON_NAME] (EYU)"
type input "F0250"
type input "[PERSON_NAME] (EYU)"
type input "F0250"
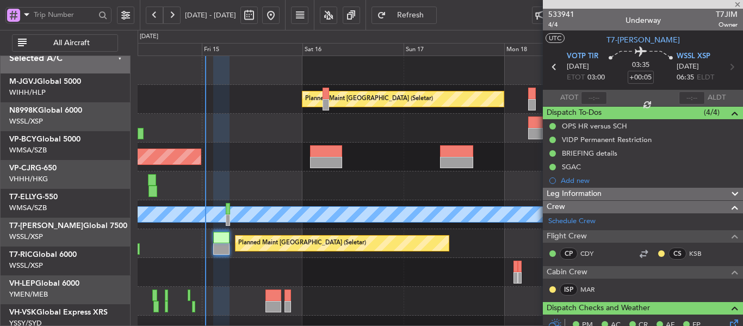
click at [399, 206] on div "Planned Maint [GEOGRAPHIC_DATA] (Seletar) Planned Maint [GEOGRAPHIC_DATA] (Sult…" at bounding box center [440, 229] width 605 height 346
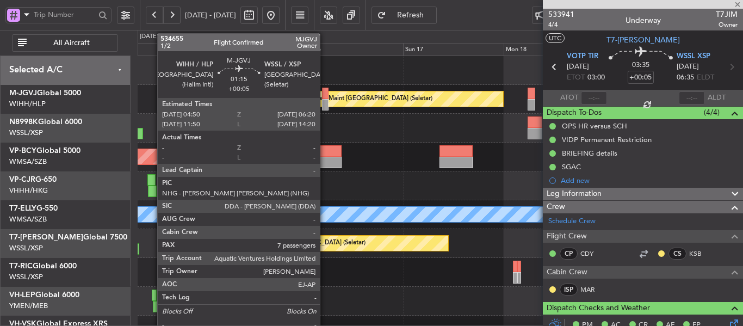
click at [325, 108] on div at bounding box center [325, 104] width 7 height 11
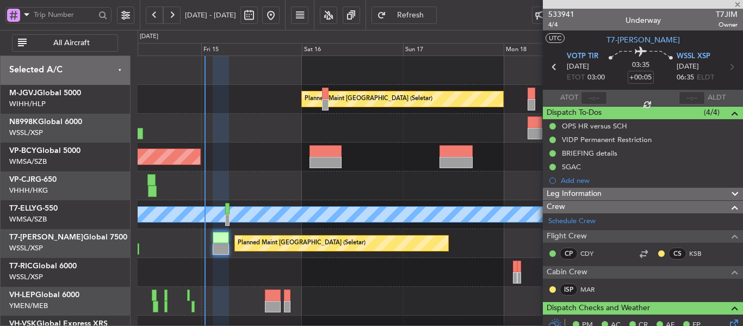
type input "7"
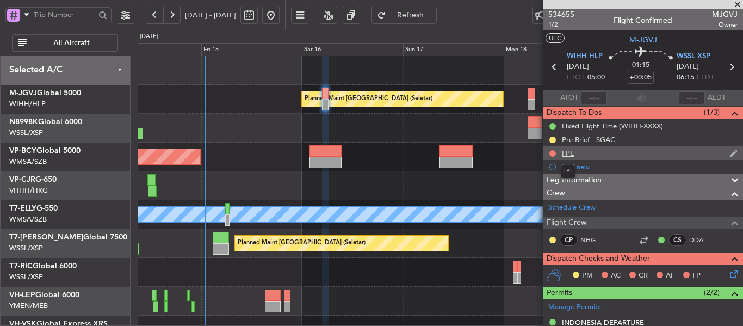
click at [567, 153] on div "FPL" at bounding box center [568, 153] width 12 height 9
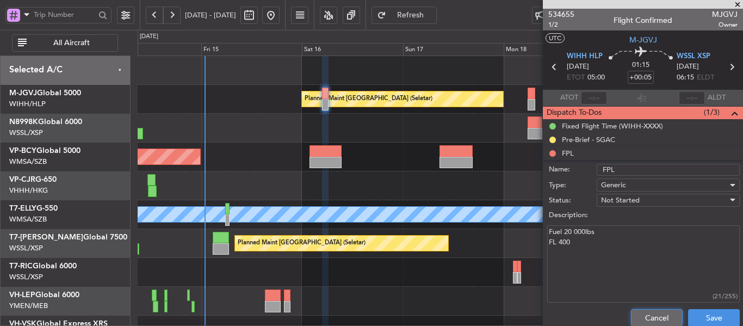
click at [634, 316] on button "Cancel" at bounding box center [657, 317] width 52 height 17
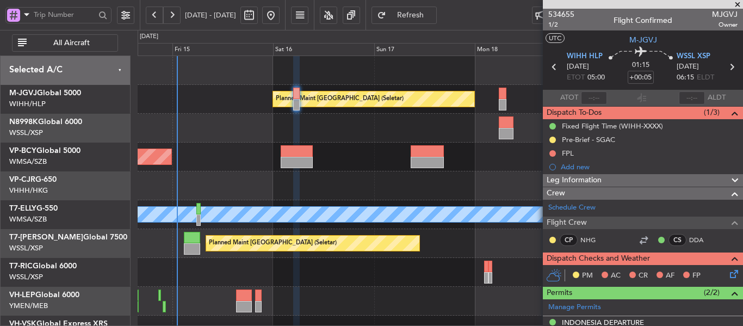
click at [382, 255] on div "Planned Maint [GEOGRAPHIC_DATA] (Seletar) Planned Maint [GEOGRAPHIC_DATA] (Sult…" at bounding box center [440, 229] width 605 height 346
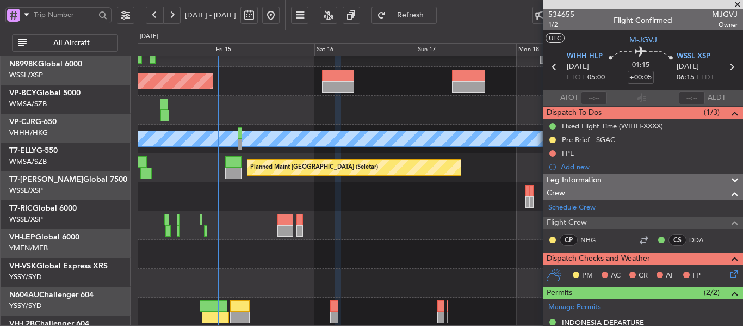
click at [382, 144] on div "Planned Maint [GEOGRAPHIC_DATA] (Sultan [PERSON_NAME] [PERSON_NAME] - Subang) P…" at bounding box center [440, 153] width 605 height 346
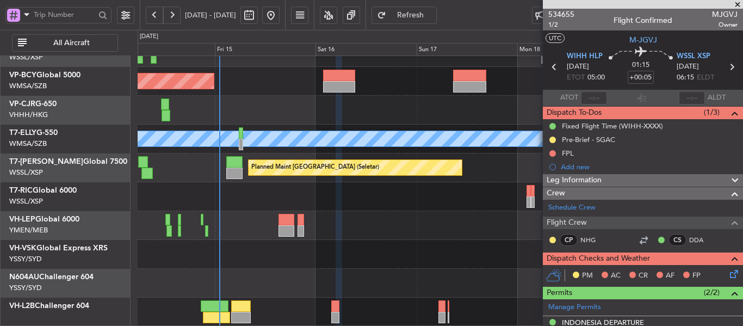
click at [318, 172] on div "Planned Maint [GEOGRAPHIC_DATA] (Sultan [PERSON_NAME] [PERSON_NAME] - Subang) P…" at bounding box center [440, 153] width 605 height 346
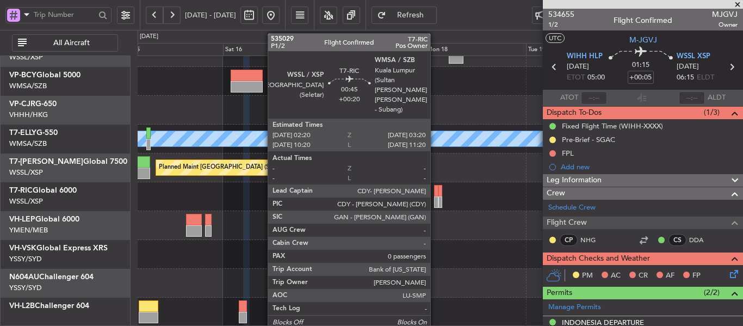
click at [435, 200] on div at bounding box center [436, 201] width 4 height 11
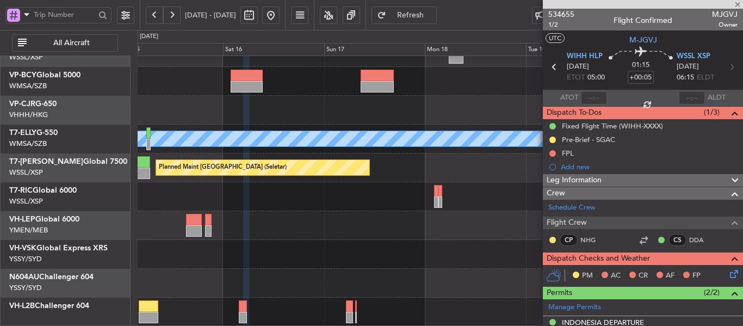
type input "+00:20"
type input "0"
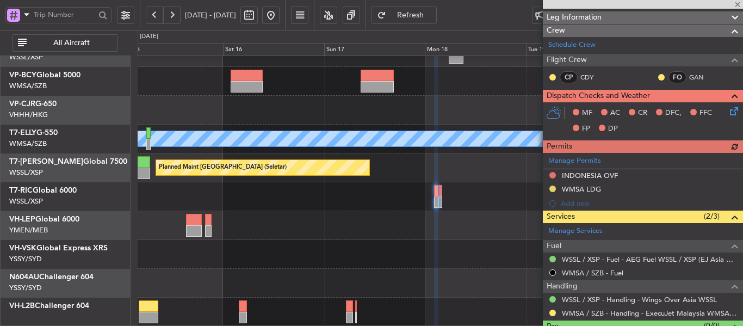
scroll to position [187, 0]
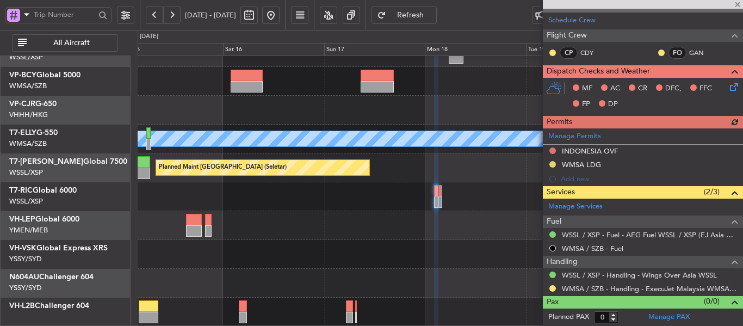
click at [581, 137] on div "Manage Permits INDONESIA OVF WMSA LDG Add new" at bounding box center [643, 157] width 200 height 58
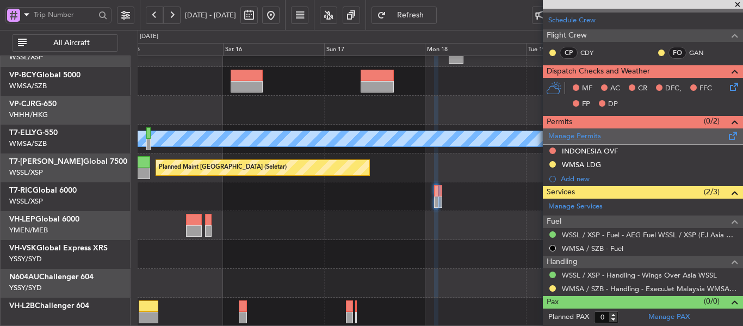
click at [574, 136] on link "Manage Permits" at bounding box center [574, 136] width 53 height 11
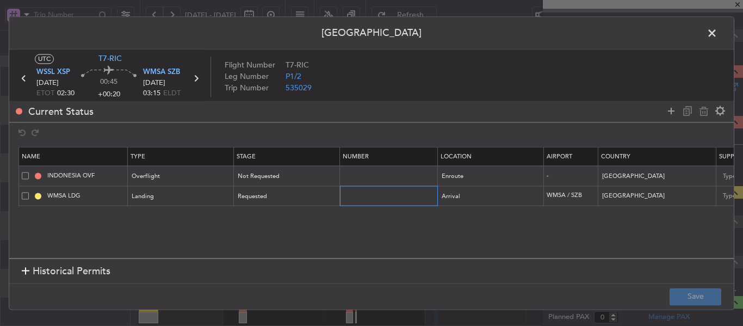
click at [361, 196] on input "text" at bounding box center [390, 195] width 95 height 9
paste input "CAAM-NS-0615-08-25"
type input "CAAM-NS-0615-08-25"
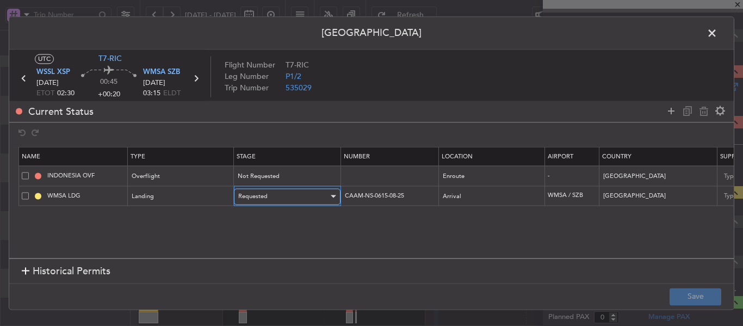
click at [323, 195] on div "Requested" at bounding box center [283, 196] width 90 height 16
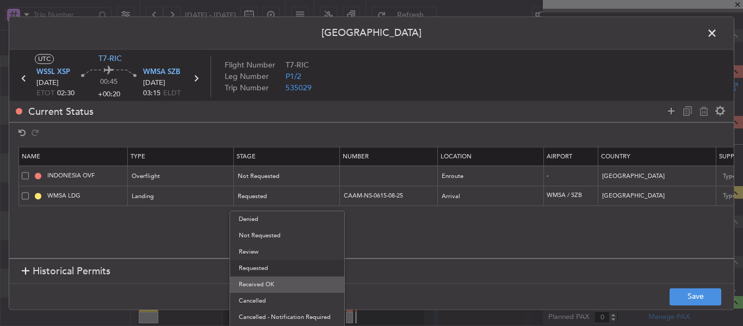
click at [297, 289] on span "Received OK" at bounding box center [287, 284] width 97 height 16
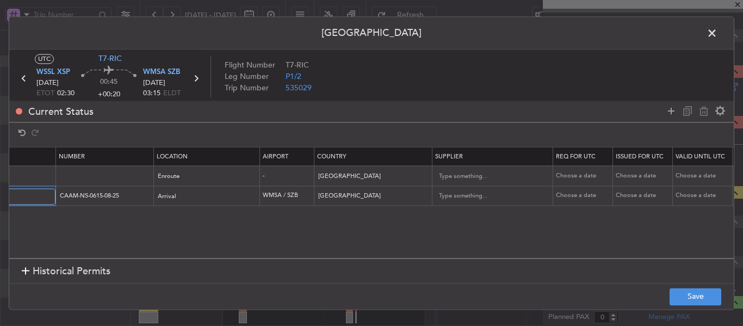
scroll to position [0, 293]
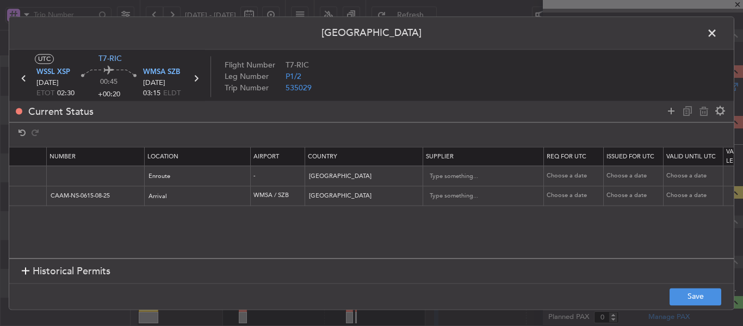
drag, startPoint x: 551, startPoint y: 194, endPoint x: 560, endPoint y: 194, distance: 9.2
click at [553, 194] on div "Choose a date" at bounding box center [575, 196] width 57 height 9
select select "8"
select select "2025"
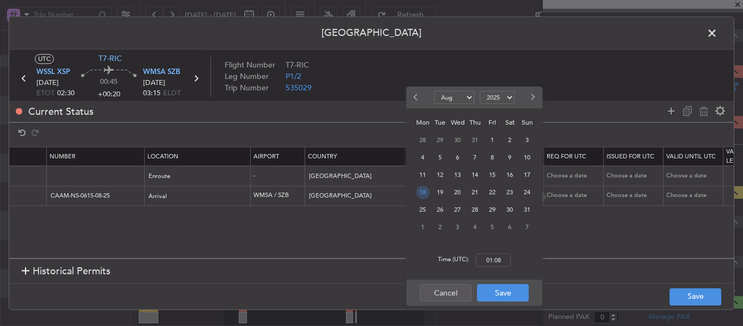
click at [427, 192] on span "18" at bounding box center [423, 193] width 14 height 14
drag, startPoint x: 491, startPoint y: 260, endPoint x: 502, endPoint y: 264, distance: 11.9
click at [493, 260] on input "00:00" at bounding box center [493, 260] width 35 height 13
type input "02:30"
click at [520, 293] on button "Save" at bounding box center [503, 292] width 52 height 17
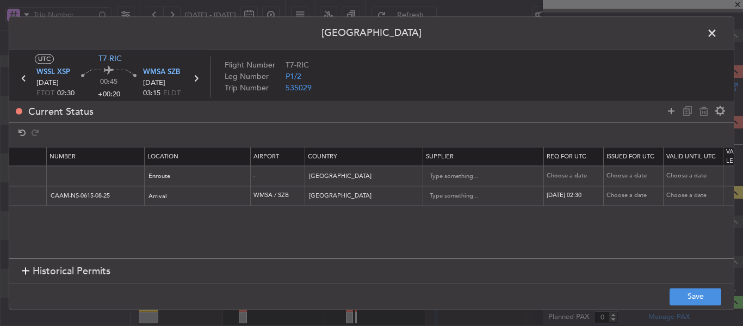
click at [624, 194] on div "Choose a date" at bounding box center [635, 196] width 57 height 9
select select "8"
select select "2025"
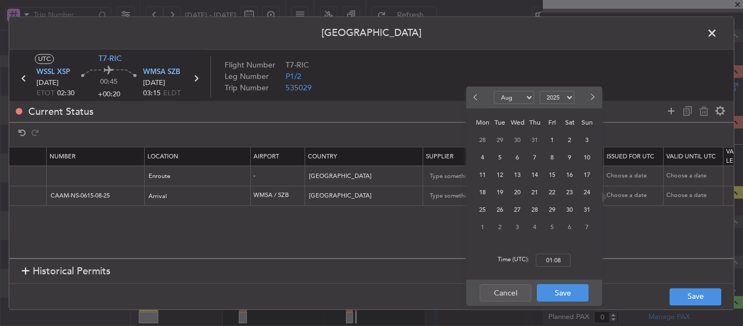
click at [487, 195] on span "18" at bounding box center [483, 193] width 14 height 14
click at [556, 262] on input "00:00" at bounding box center [553, 260] width 35 height 13
type input "02:30"
click at [557, 297] on button "Save" at bounding box center [563, 292] width 52 height 17
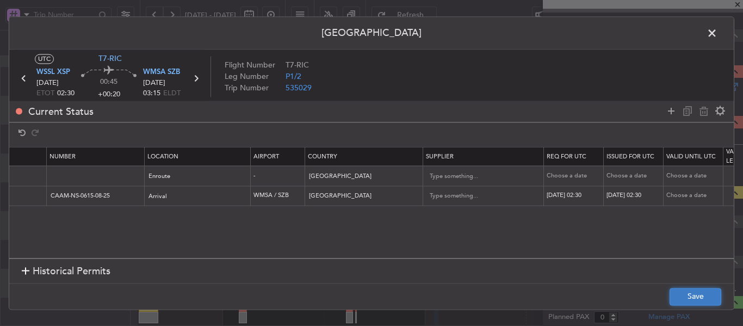
click at [684, 295] on button "Save" at bounding box center [696, 296] width 52 height 17
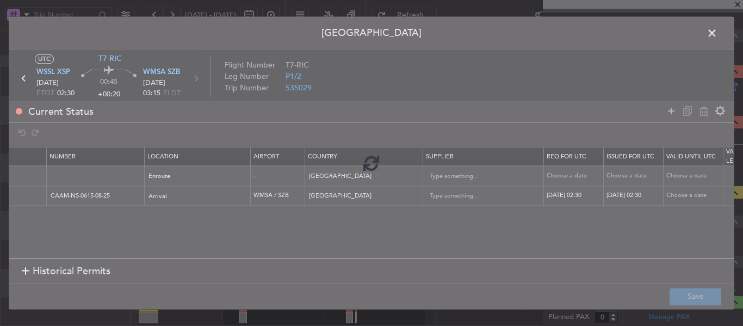
type input "CAAM-NS-0615-08-25"
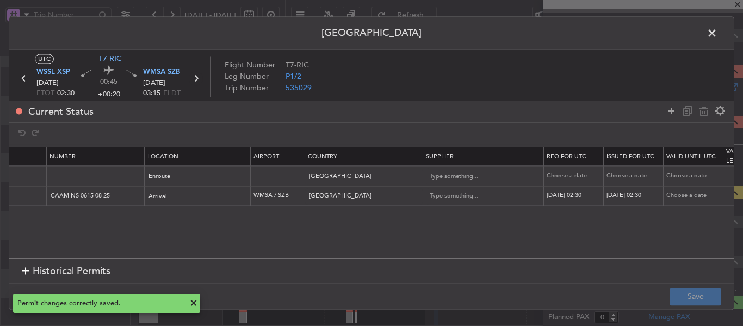
click at [200, 78] on icon at bounding box center [196, 78] width 14 height 14
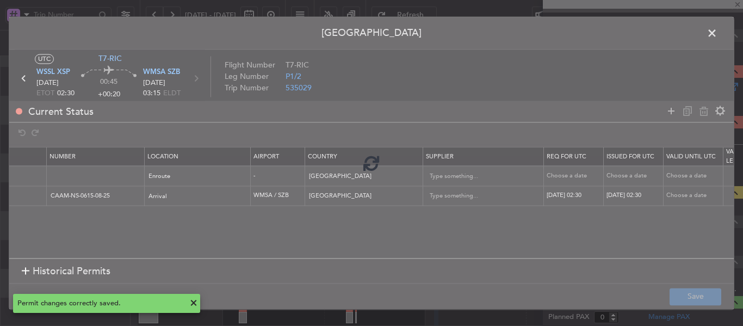
type input "+00:10"
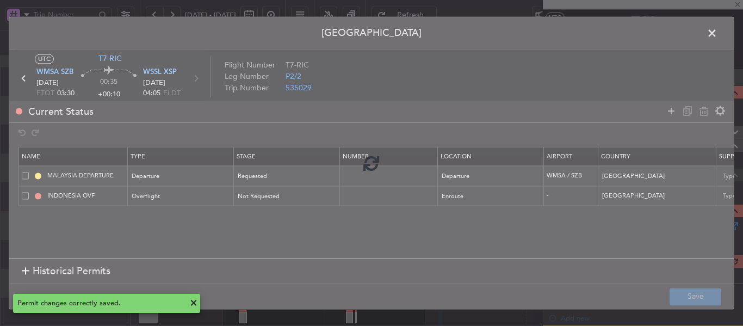
click at [381, 183] on div at bounding box center [371, 163] width 725 height 292
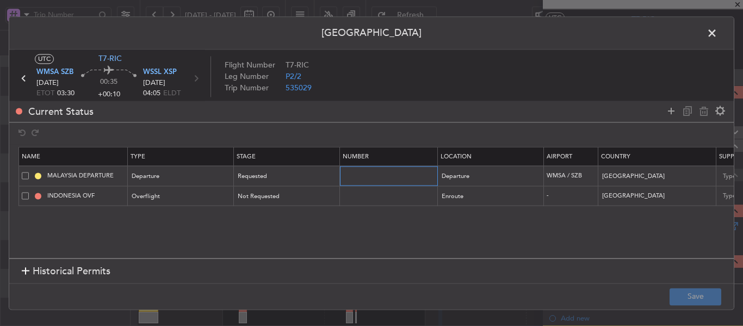
click at [359, 177] on input "text" at bounding box center [390, 175] width 95 height 9
paste input "CAAM-NS-0615-08-25"
type input "CAAM-NS-0615-08-25"
click at [310, 180] on div "Requested" at bounding box center [283, 177] width 90 height 16
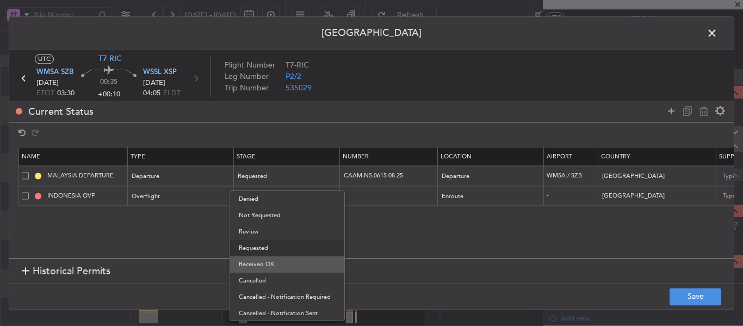
click at [293, 261] on span "Received OK" at bounding box center [287, 264] width 97 height 16
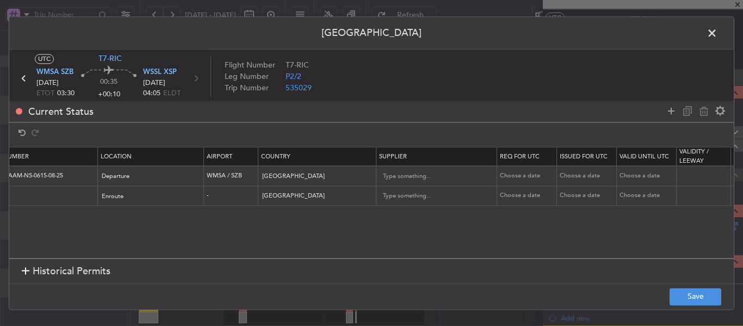
scroll to position [0, 342]
click at [514, 178] on div "Choose a date" at bounding box center [526, 175] width 57 height 9
select select "8"
select select "2025"
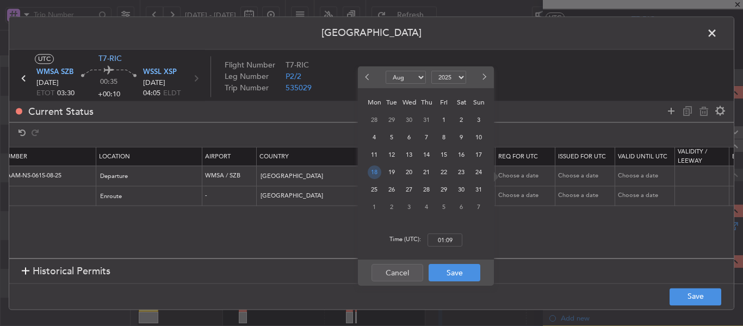
click at [375, 172] on span "18" at bounding box center [375, 172] width 14 height 14
click at [444, 239] on input "00:00" at bounding box center [445, 239] width 35 height 13
type input "03:30"
click at [443, 273] on button "Save" at bounding box center [455, 272] width 52 height 17
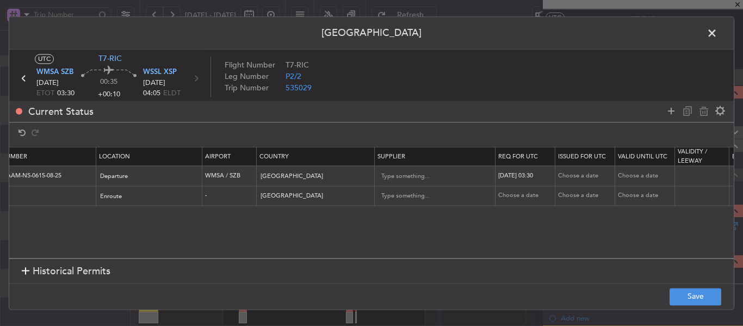
click at [574, 174] on div "Choose a date" at bounding box center [586, 175] width 57 height 9
select select "8"
select select "2025"
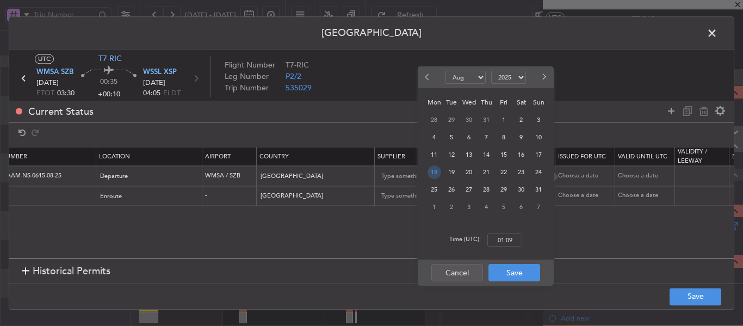
drag, startPoint x: 437, startPoint y: 168, endPoint x: 475, endPoint y: 212, distance: 58.2
click at [436, 168] on span "18" at bounding box center [435, 172] width 14 height 14
click at [511, 239] on input "00:00" at bounding box center [504, 239] width 35 height 13
type input "03:30"
click at [512, 273] on button "Save" at bounding box center [515, 272] width 52 height 17
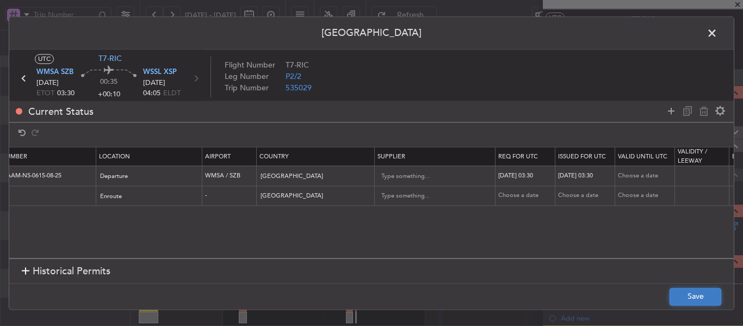
click at [711, 294] on button "Save" at bounding box center [696, 296] width 52 height 17
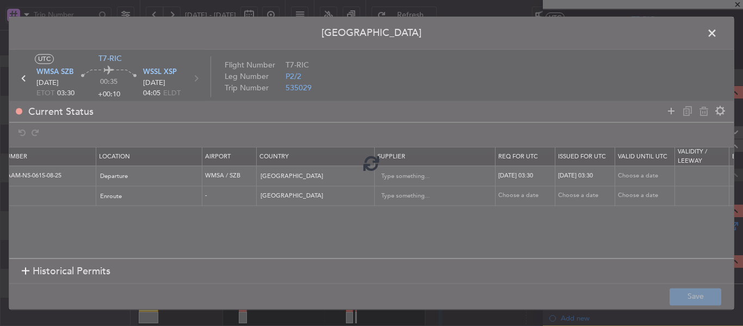
type input "CAAM-NS-0615-08-25"
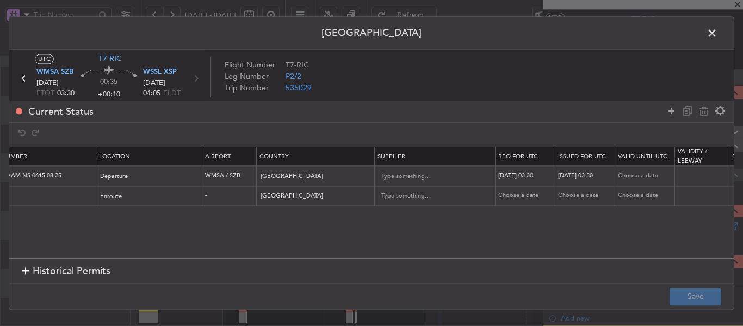
click at [718, 27] on span at bounding box center [718, 36] width 0 height 22
